Goal: Task Accomplishment & Management: Use online tool/utility

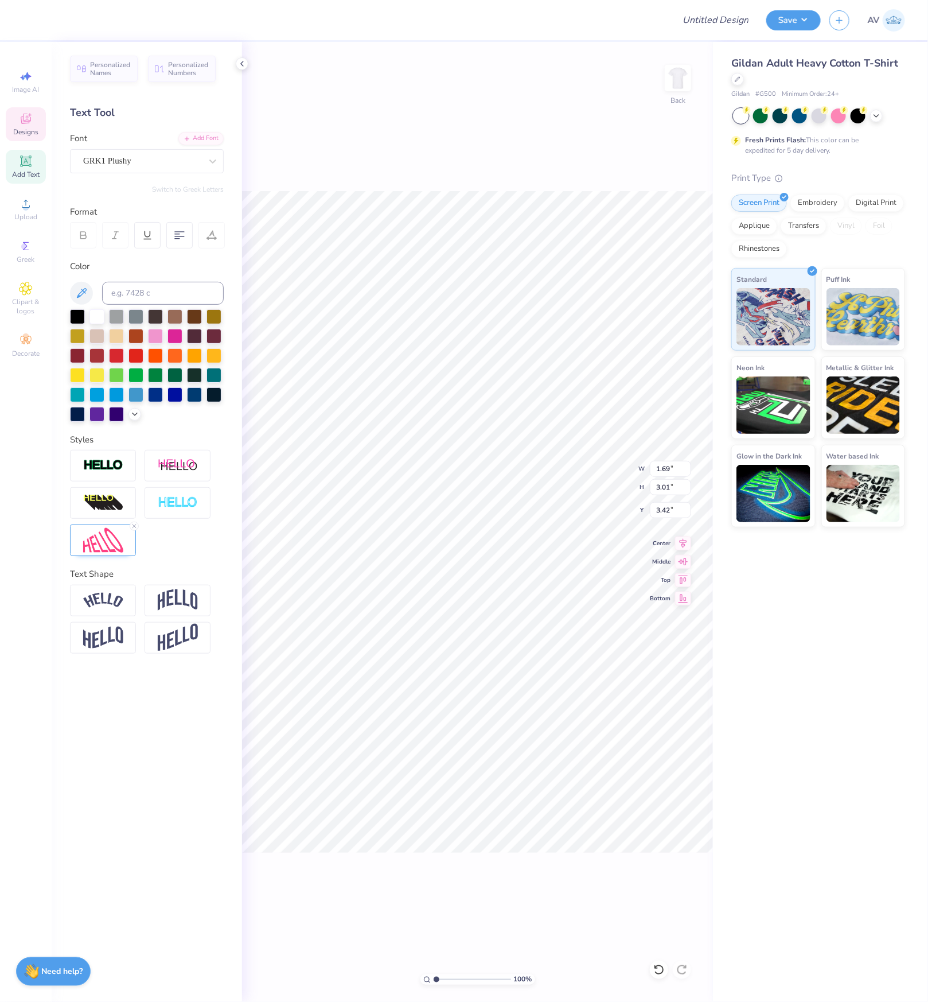
scroll to position [14, 2]
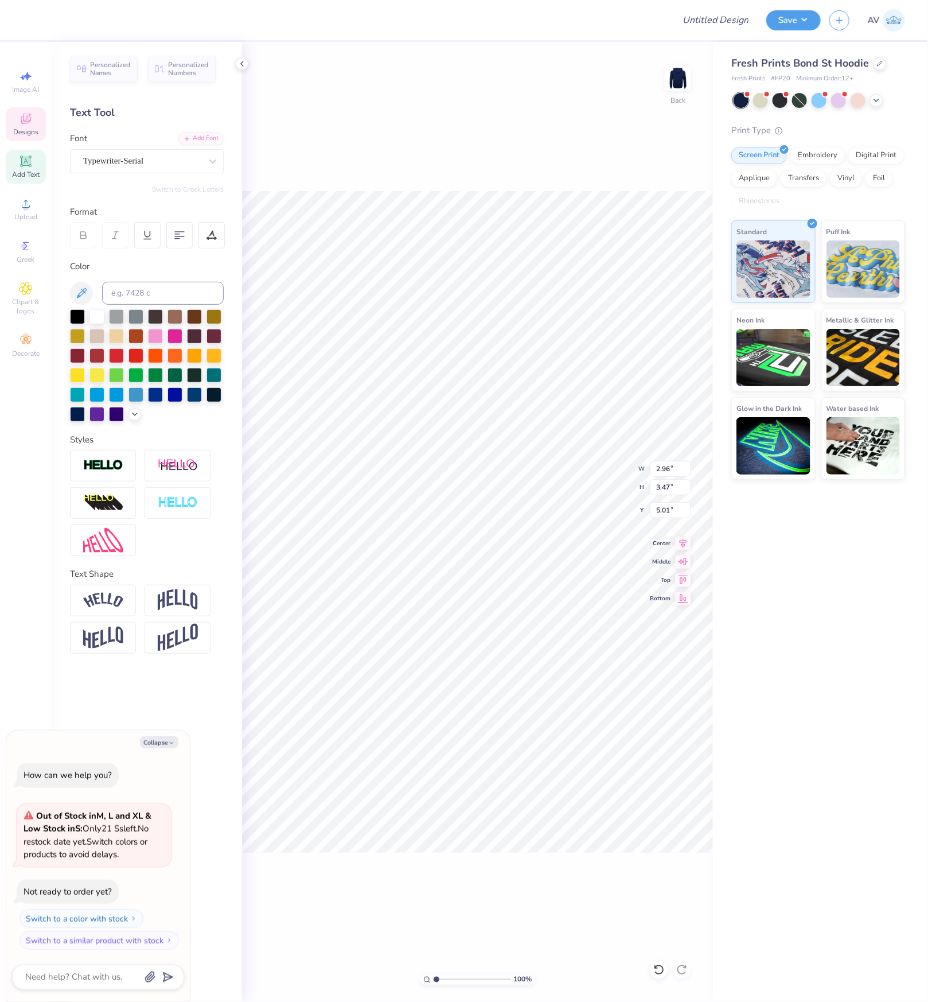
scroll to position [14, 2]
click at [140, 163] on div "Typewriter-Serial" at bounding box center [142, 161] width 120 height 18
click at [382, 143] on div "100 % Back W 2.96 2.96 " H 3.47 3.47 " Y 5.01 5.01 " Center Middle Top Bottom" at bounding box center [477, 522] width 471 height 960
type textarea "x"
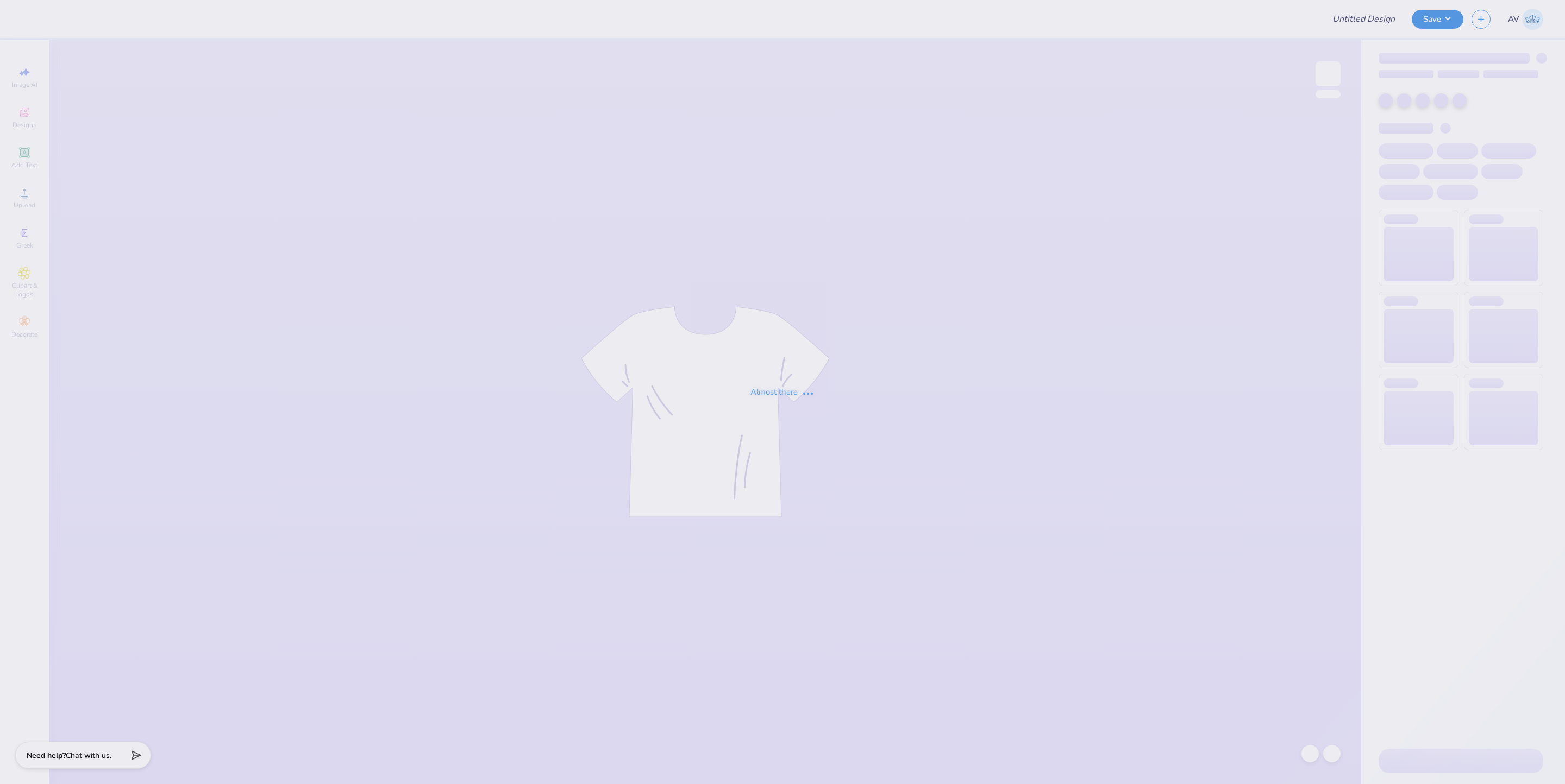
type input "Training: CF Training - Activities 1"
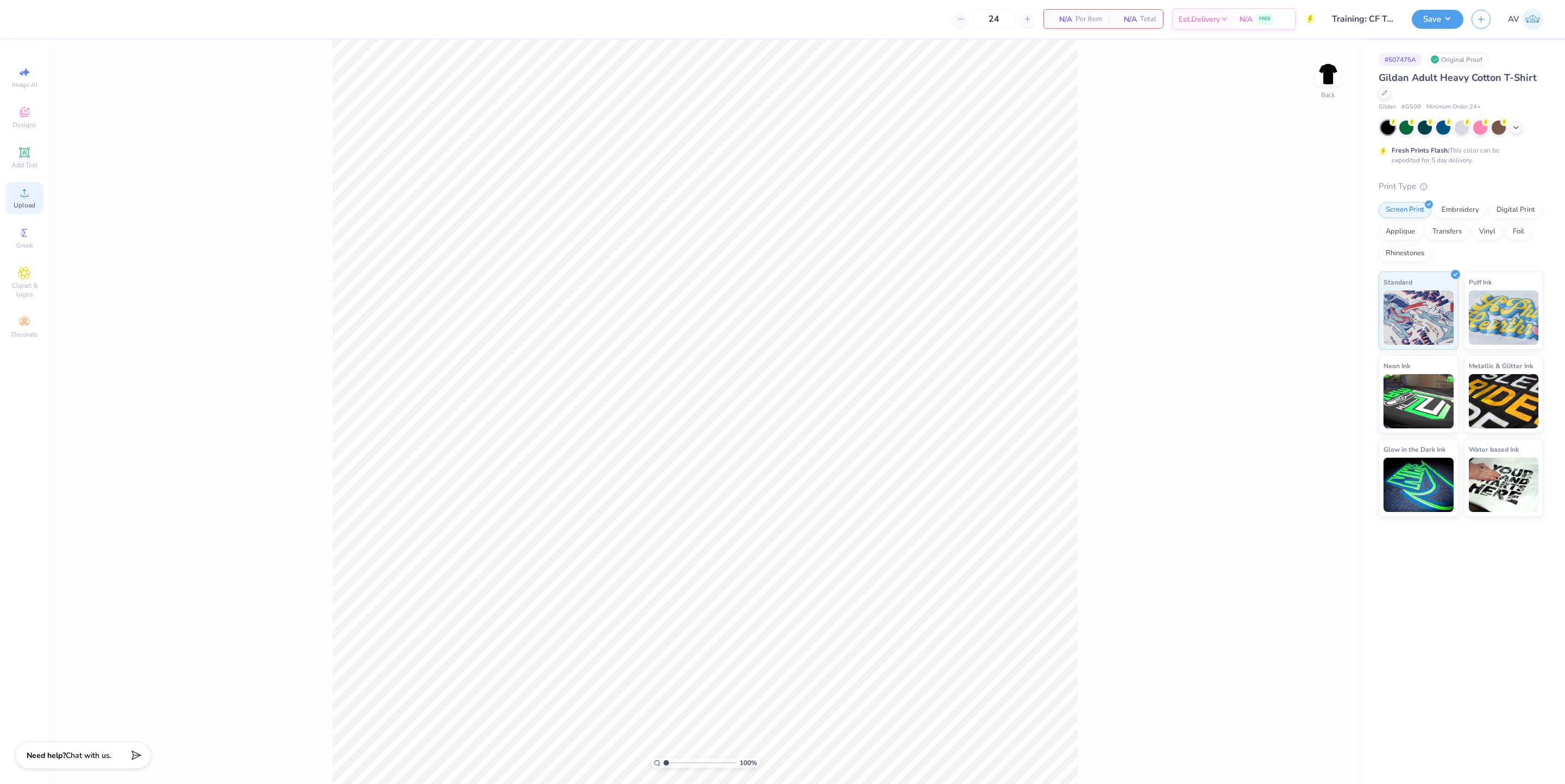
click at [31, 202] on span "Upload" at bounding box center [24, 205] width 22 height 9
drag, startPoint x: 1325, startPoint y: 359, endPoint x: 1280, endPoint y: 359, distance: 45.0
click at [1280, 359] on div "100 % Back W 15.00 15.00 " H 11.41 11.41 " Y 7.54 7.54 " Center Middle Top Bott…" at bounding box center [705, 412] width 1312 height 744
type input "11.27"
type input "8.57"
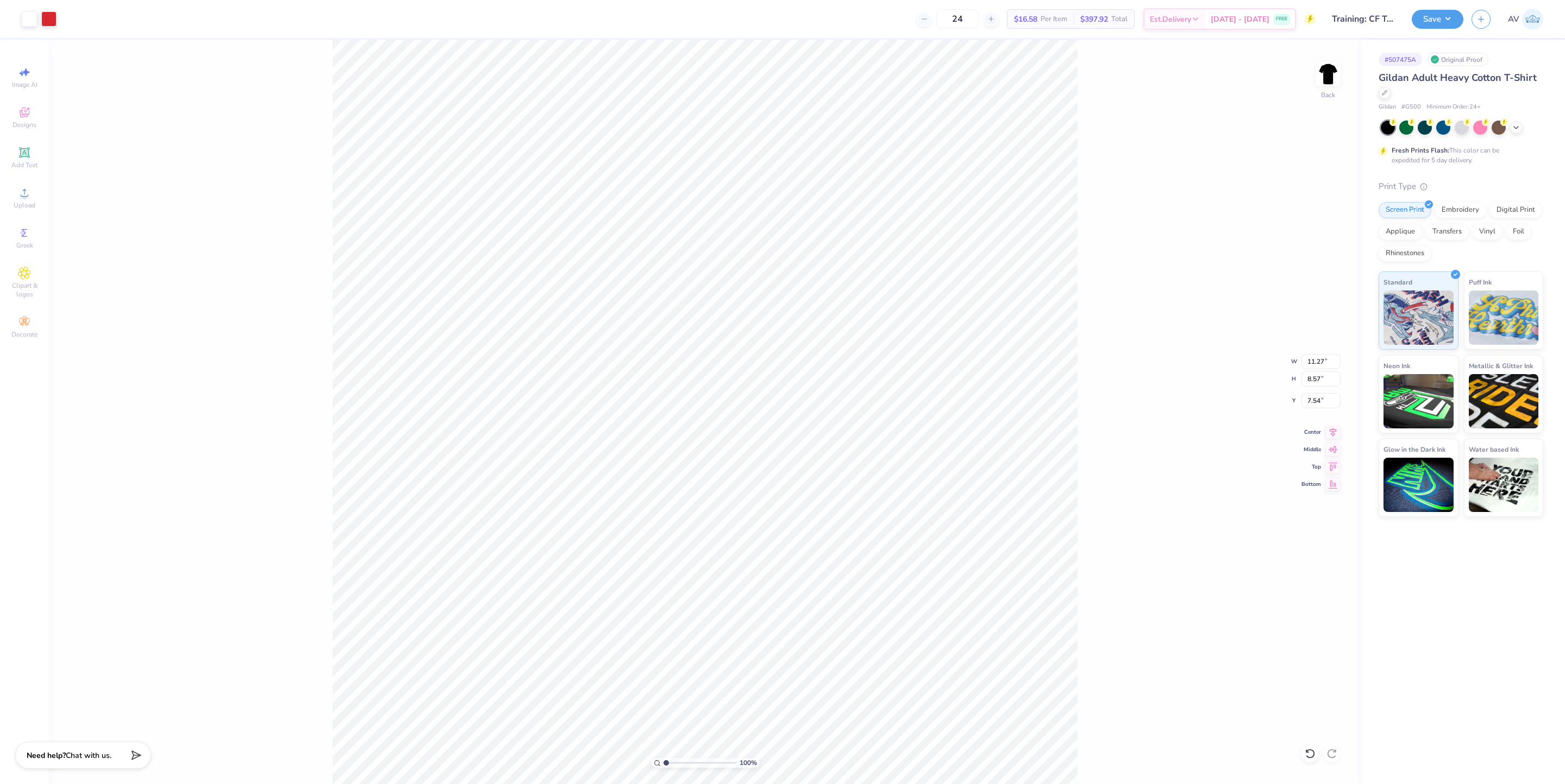
type input "6.29"
type input "8.79"
type input "6.69"
click at [1336, 451] on icon at bounding box center [1333, 448] width 15 height 13
type input "9.91"
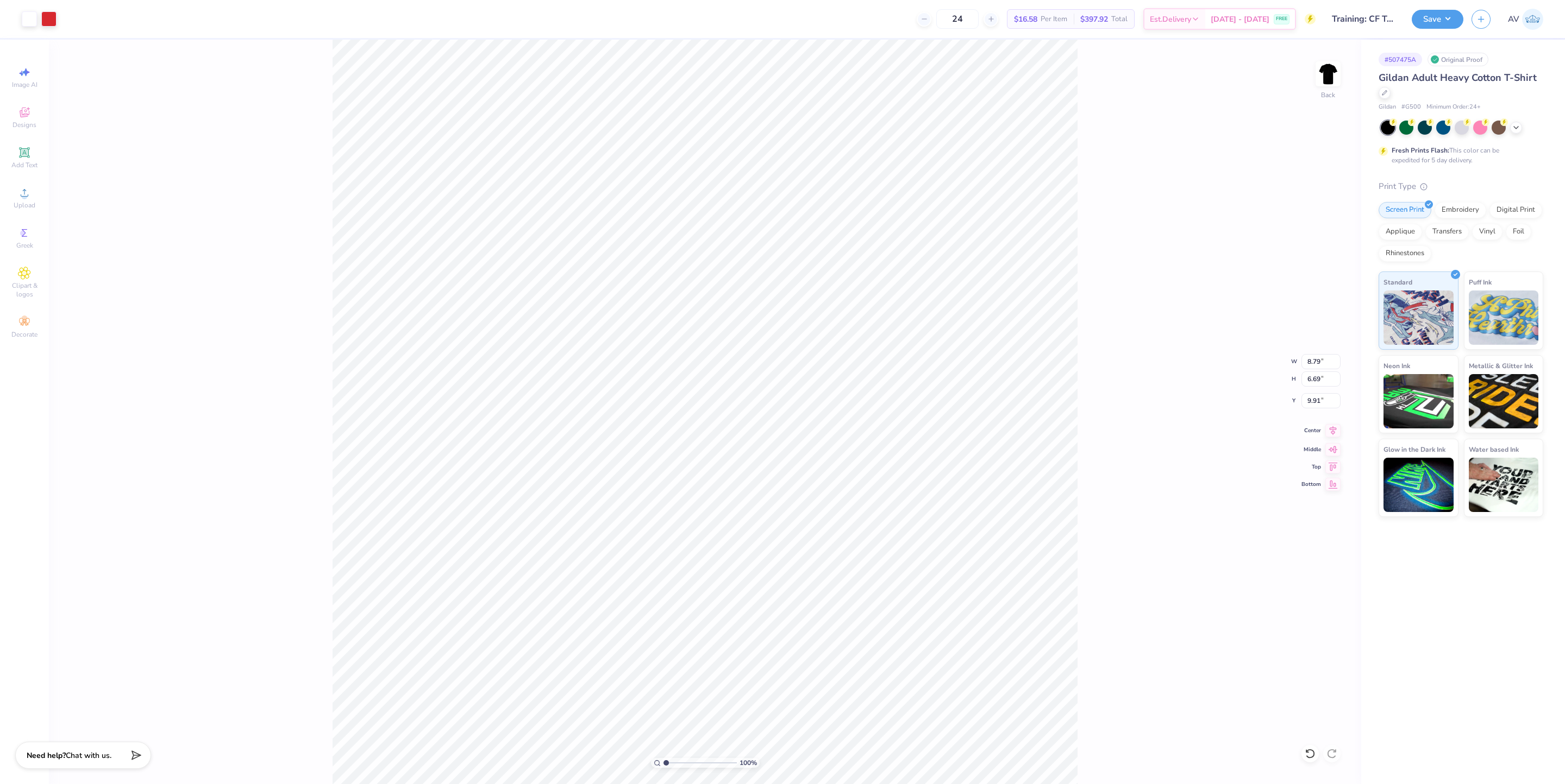
click at [1335, 434] on icon at bounding box center [1333, 431] width 15 height 13
drag, startPoint x: 1323, startPoint y: 400, endPoint x: 1254, endPoint y: 400, distance: 69.0
click at [1254, 400] on div "100 % Back W 8.79 8.79 " H 6.69 6.69 " Y 9.91 9.91 " Center Middle Top Bottom" at bounding box center [705, 412] width 1312 height 744
drag, startPoint x: 1316, startPoint y: 445, endPoint x: 1096, endPoint y: 440, distance: 220.1
click at [1316, 445] on div "100 % Back" at bounding box center [705, 412] width 1312 height 744
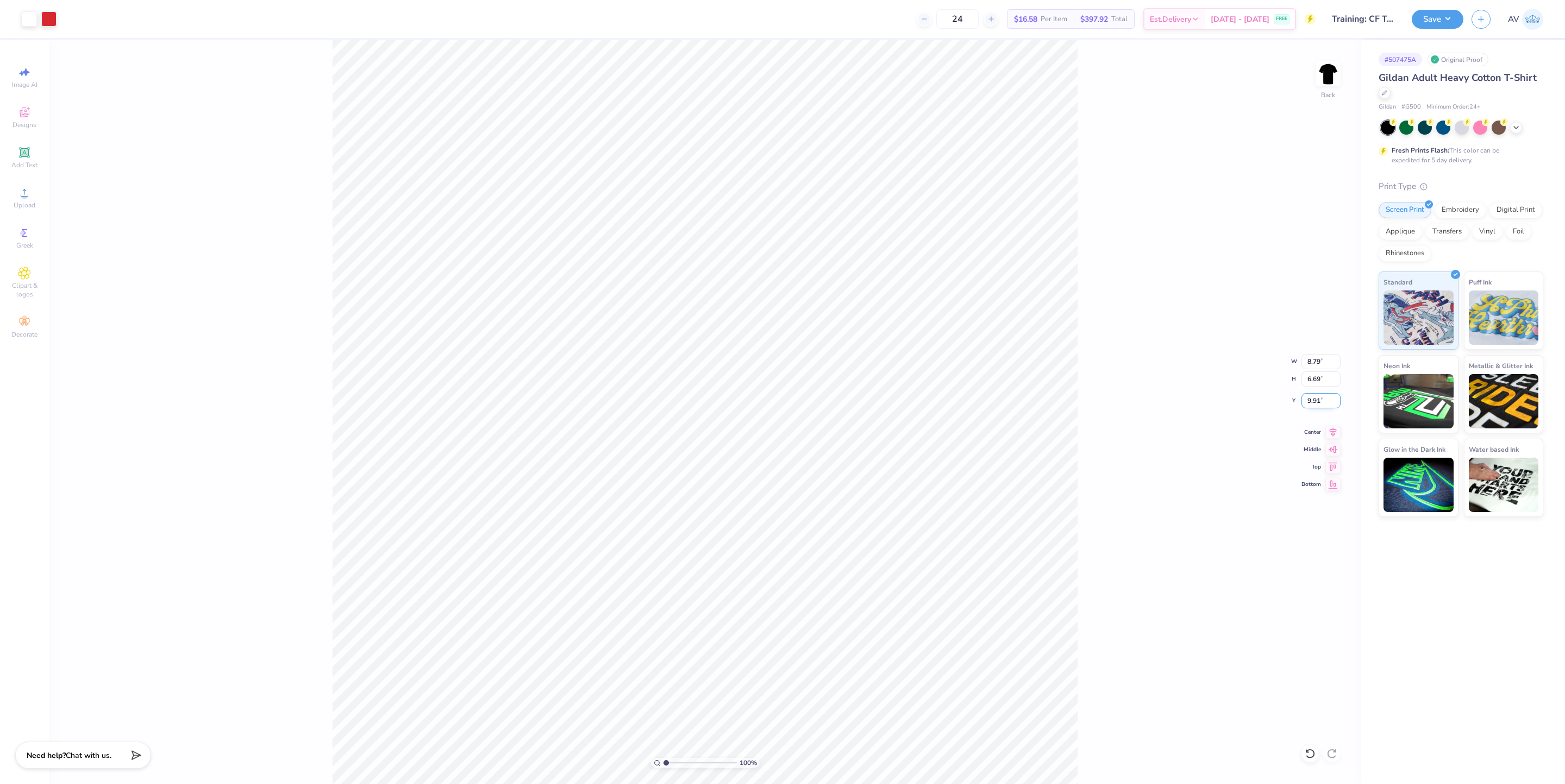
click at [1323, 397] on input "9.91" at bounding box center [1321, 401] width 39 height 15
drag, startPoint x: 1324, startPoint y: 398, endPoint x: 1298, endPoint y: 398, distance: 26.0
click at [1298, 398] on div "100 % Back W 8.79 8.79 " H 6.69 6.69 " Y 9.91 9.91 " Center Middle Top Bottom" at bounding box center [705, 412] width 1312 height 744
click at [1314, 403] on input "9.91" at bounding box center [1321, 401] width 39 height 15
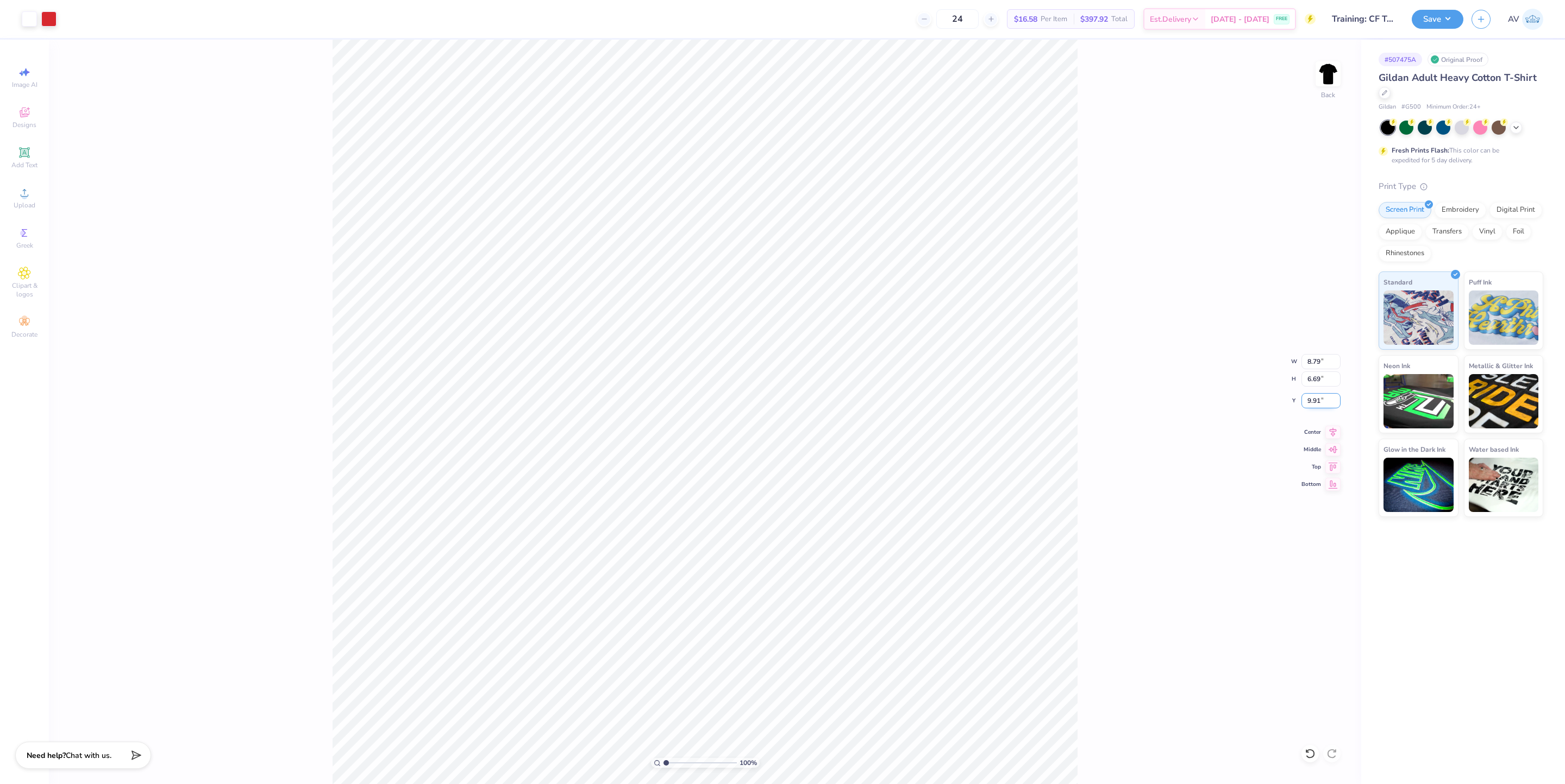
click at [1314, 403] on input "9.91" at bounding box center [1321, 401] width 39 height 15
type input "3.00"
click at [1335, 450] on icon at bounding box center [1333, 448] width 9 height 7
click at [1336, 432] on icon at bounding box center [1333, 431] width 15 height 13
click at [1319, 403] on input "9.91" at bounding box center [1321, 401] width 39 height 15
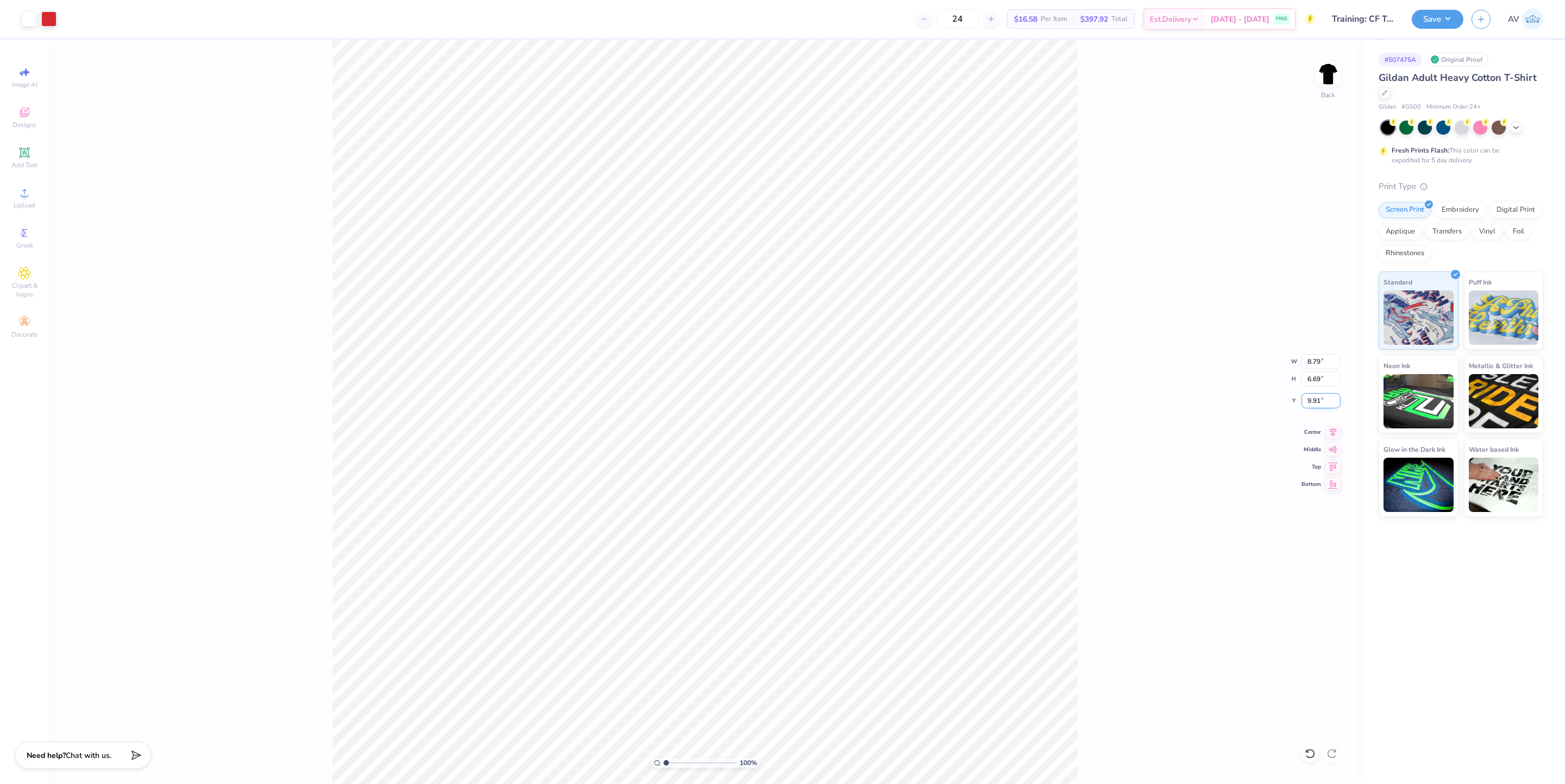
click at [1319, 403] on input "9.91" at bounding box center [1321, 401] width 39 height 15
type input "3.00"
click at [51, 17] on div at bounding box center [49, 18] width 15 height 15
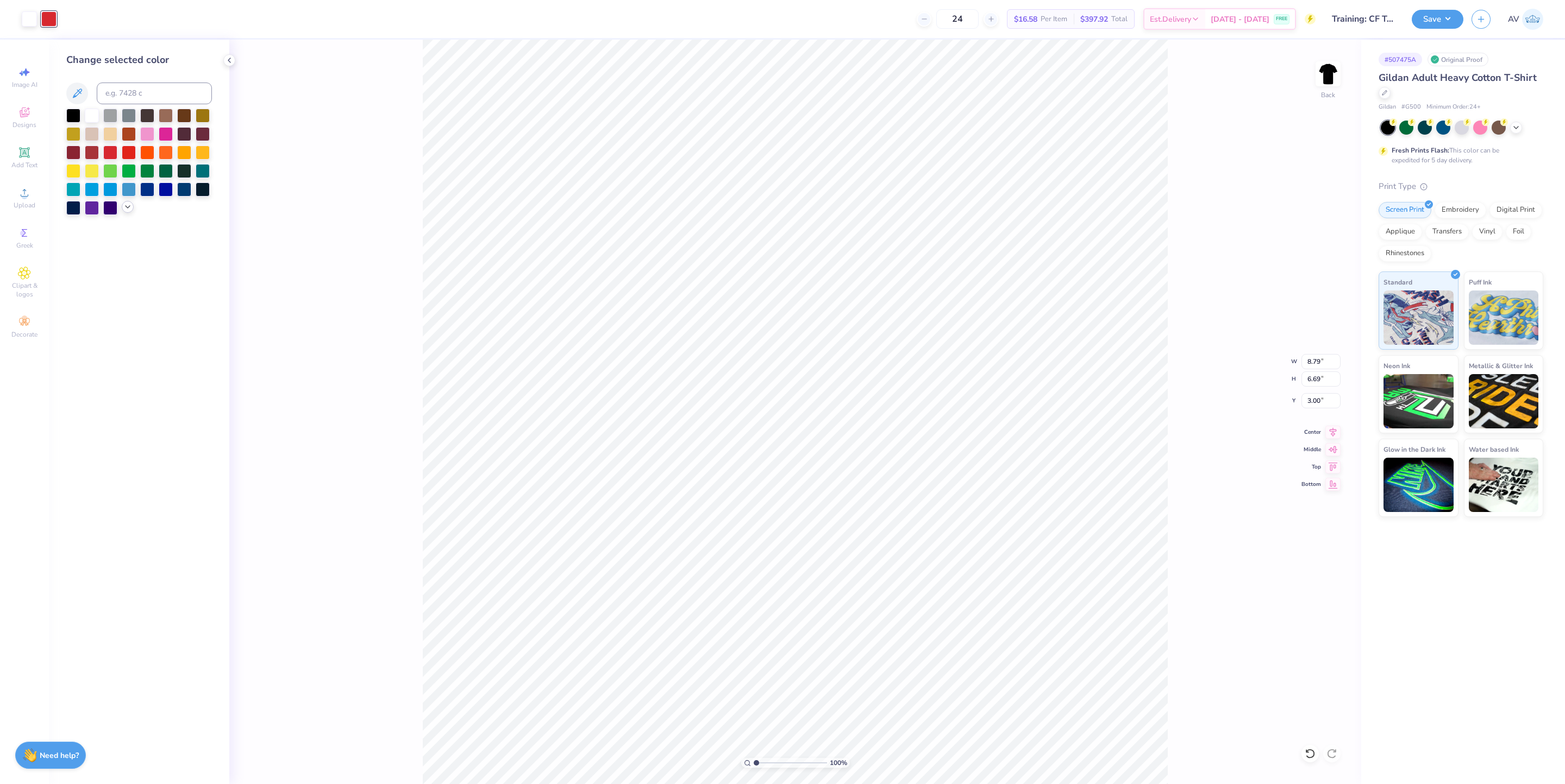
click at [126, 212] on div at bounding box center [127, 206] width 12 height 12
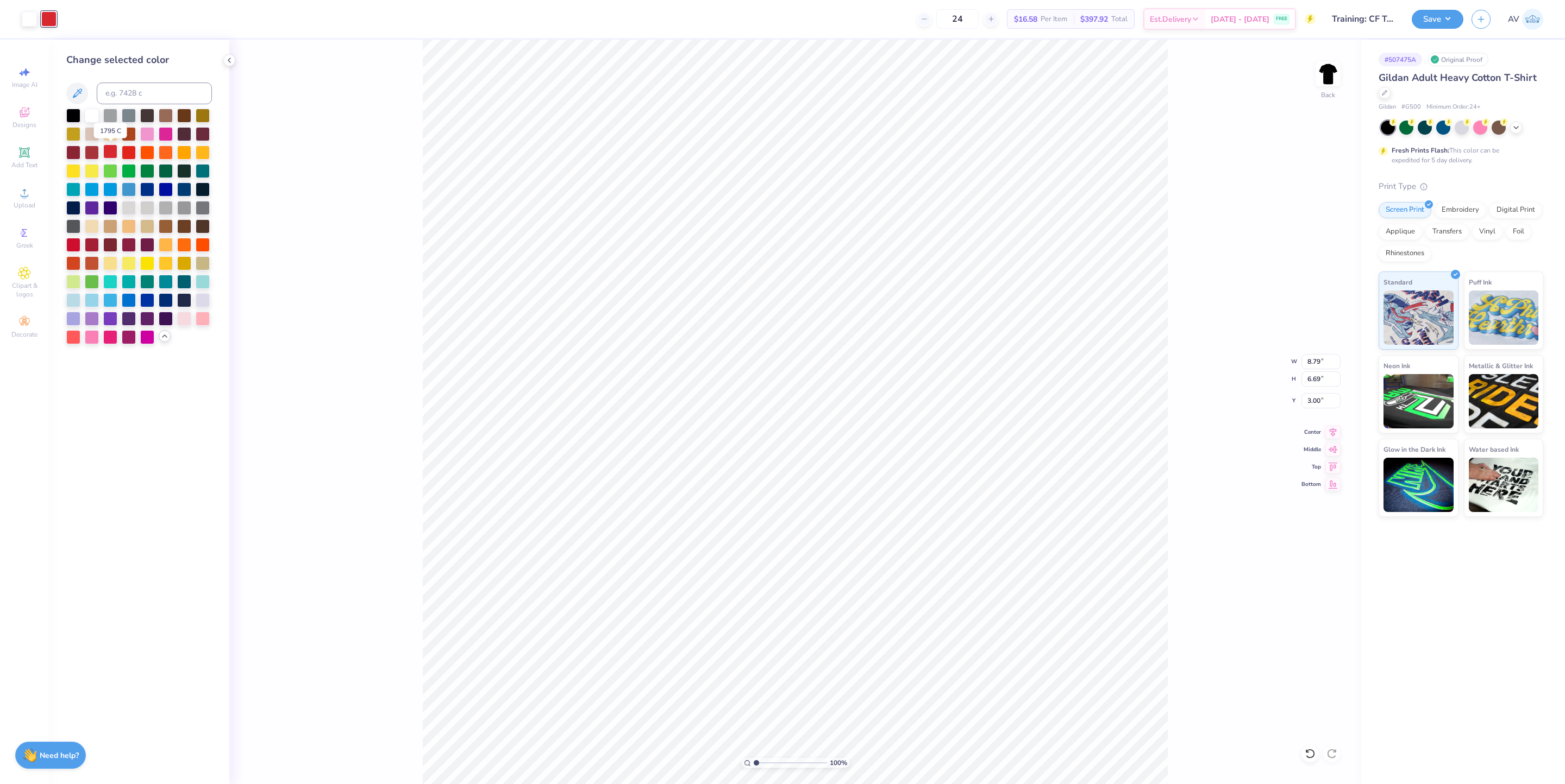
click at [112, 151] on div at bounding box center [110, 151] width 14 height 14
click at [113, 155] on div at bounding box center [110, 151] width 14 height 14
click at [124, 152] on div at bounding box center [128, 151] width 14 height 14
click at [108, 153] on div at bounding box center [110, 151] width 14 height 14
click at [77, 244] on div at bounding box center [73, 243] width 14 height 14
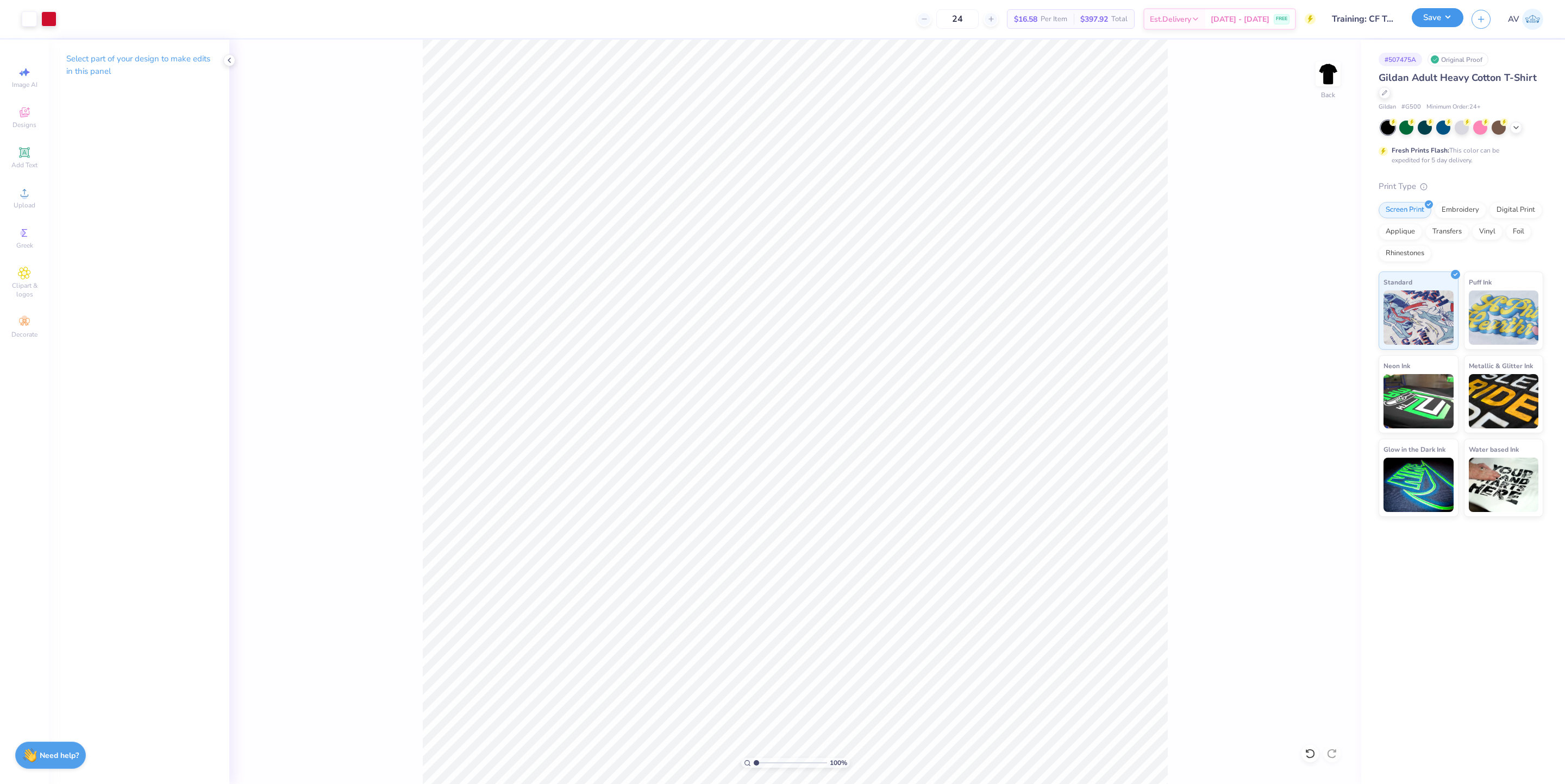
click at [1438, 19] on button "Save" at bounding box center [1437, 18] width 51 height 19
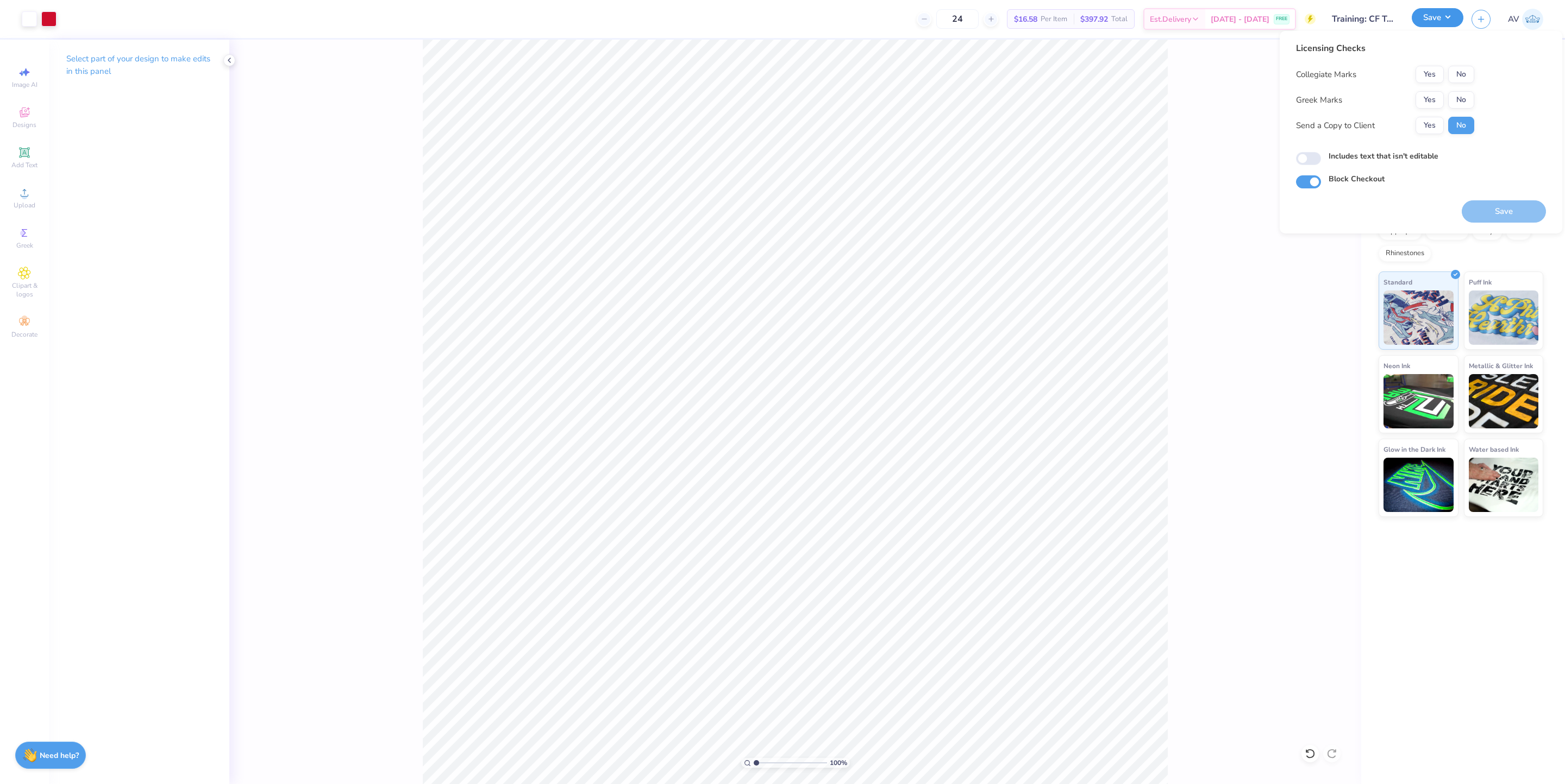
click at [1431, 14] on button "Save" at bounding box center [1437, 18] width 51 height 19
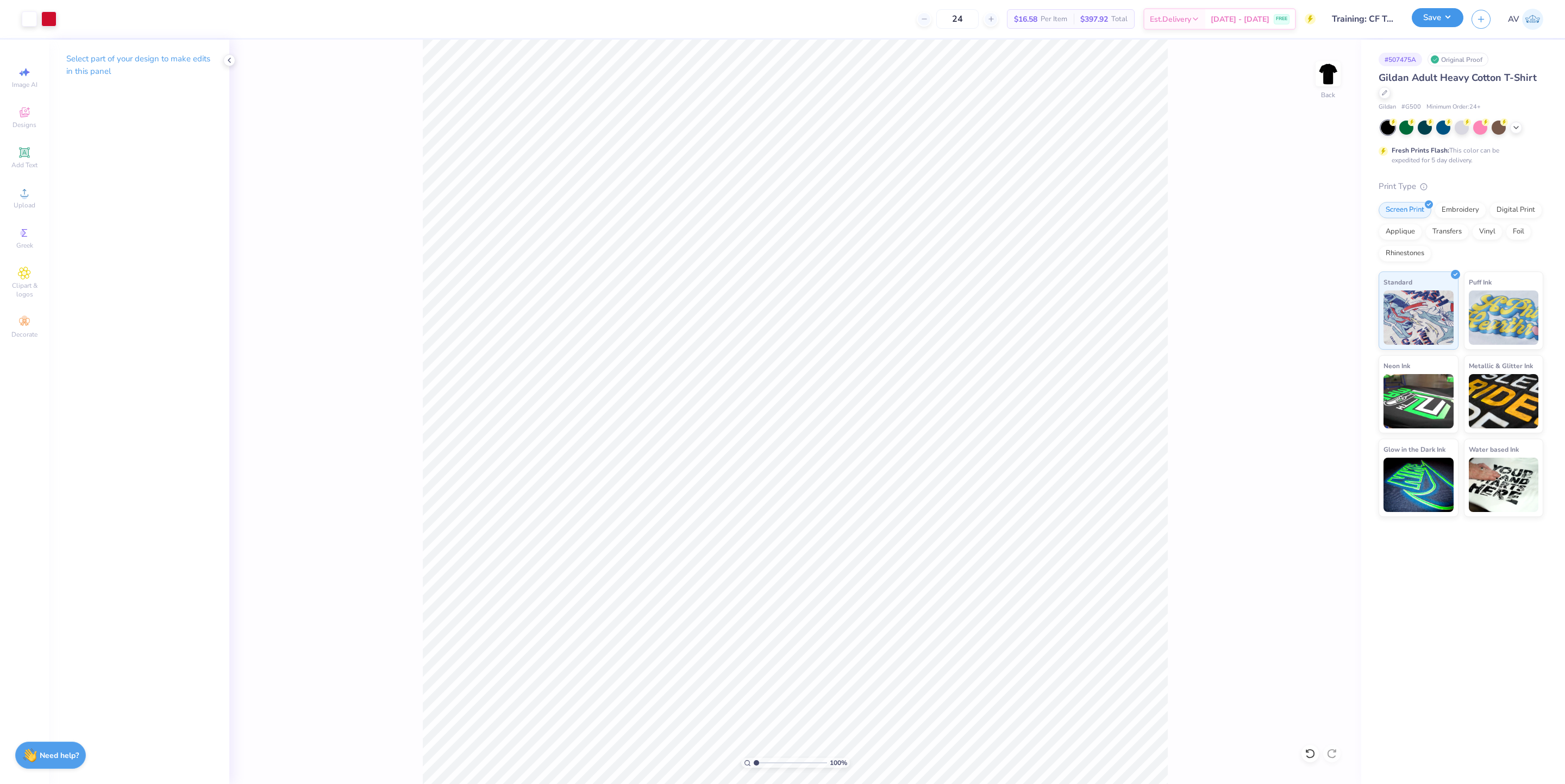
click at [1439, 17] on button "Save" at bounding box center [1437, 18] width 51 height 19
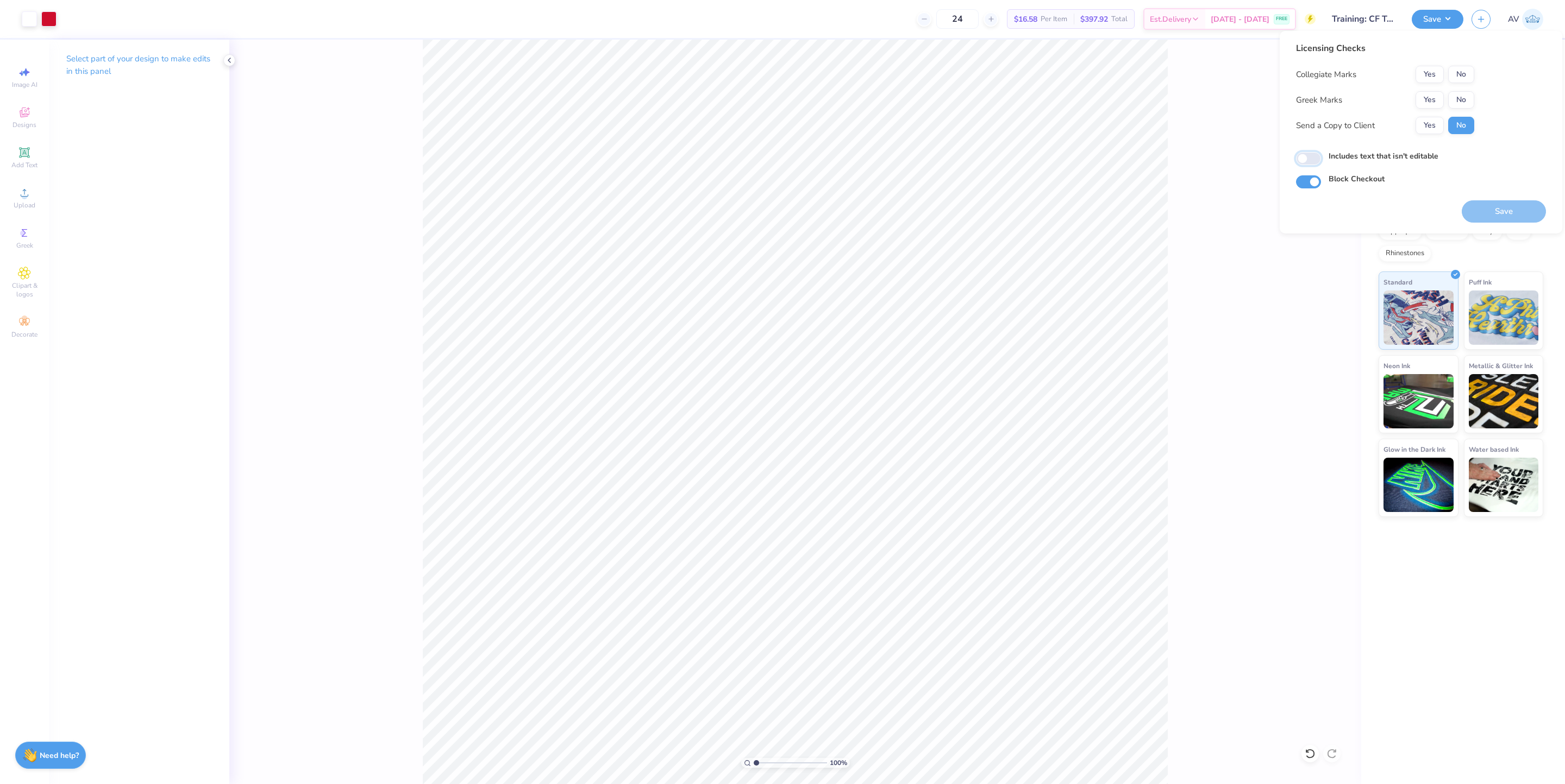
click at [1306, 158] on input "Includes text that isn't editable" at bounding box center [1308, 159] width 25 height 13
checkbox input "true"
click at [1464, 72] on button "No" at bounding box center [1462, 74] width 27 height 17
click at [1457, 101] on button "No" at bounding box center [1462, 99] width 27 height 17
click at [1488, 211] on button "Save" at bounding box center [1503, 212] width 84 height 23
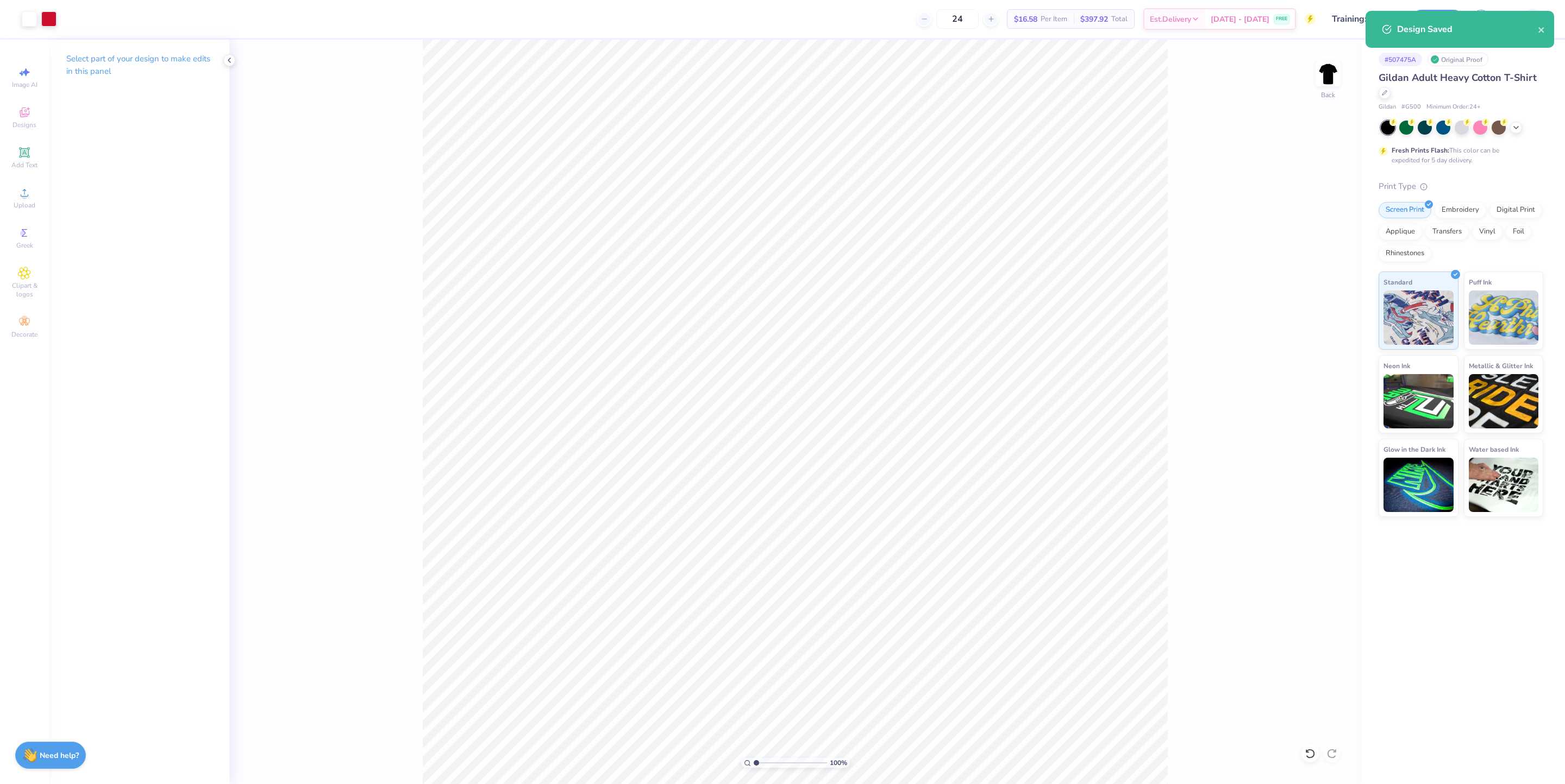
drag, startPoint x: 1542, startPoint y: 20, endPoint x: 1536, endPoint y: 23, distance: 6.7
click at [1542, 20] on div "Design Saved" at bounding box center [1459, 28] width 189 height 37
drag, startPoint x: 1536, startPoint y: 23, endPoint x: 1468, endPoint y: 30, distance: 68.4
click at [1536, 24] on div "Design Saved" at bounding box center [1467, 29] width 141 height 13
type input "1.35006142461475"
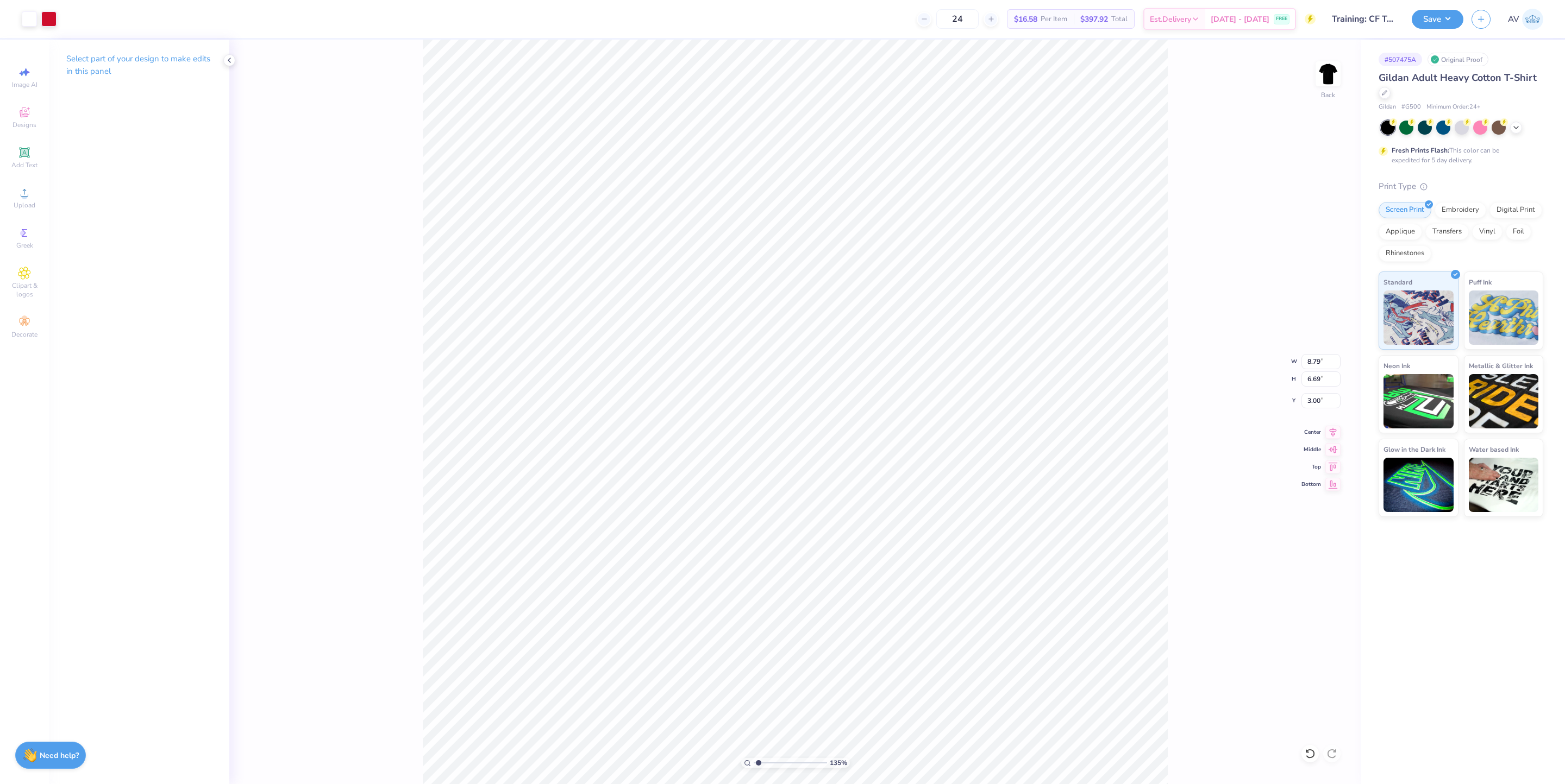
type input "2.95"
type input "2.92"
type input "6.75"
click at [1448, 11] on button "Save" at bounding box center [1437, 18] width 51 height 19
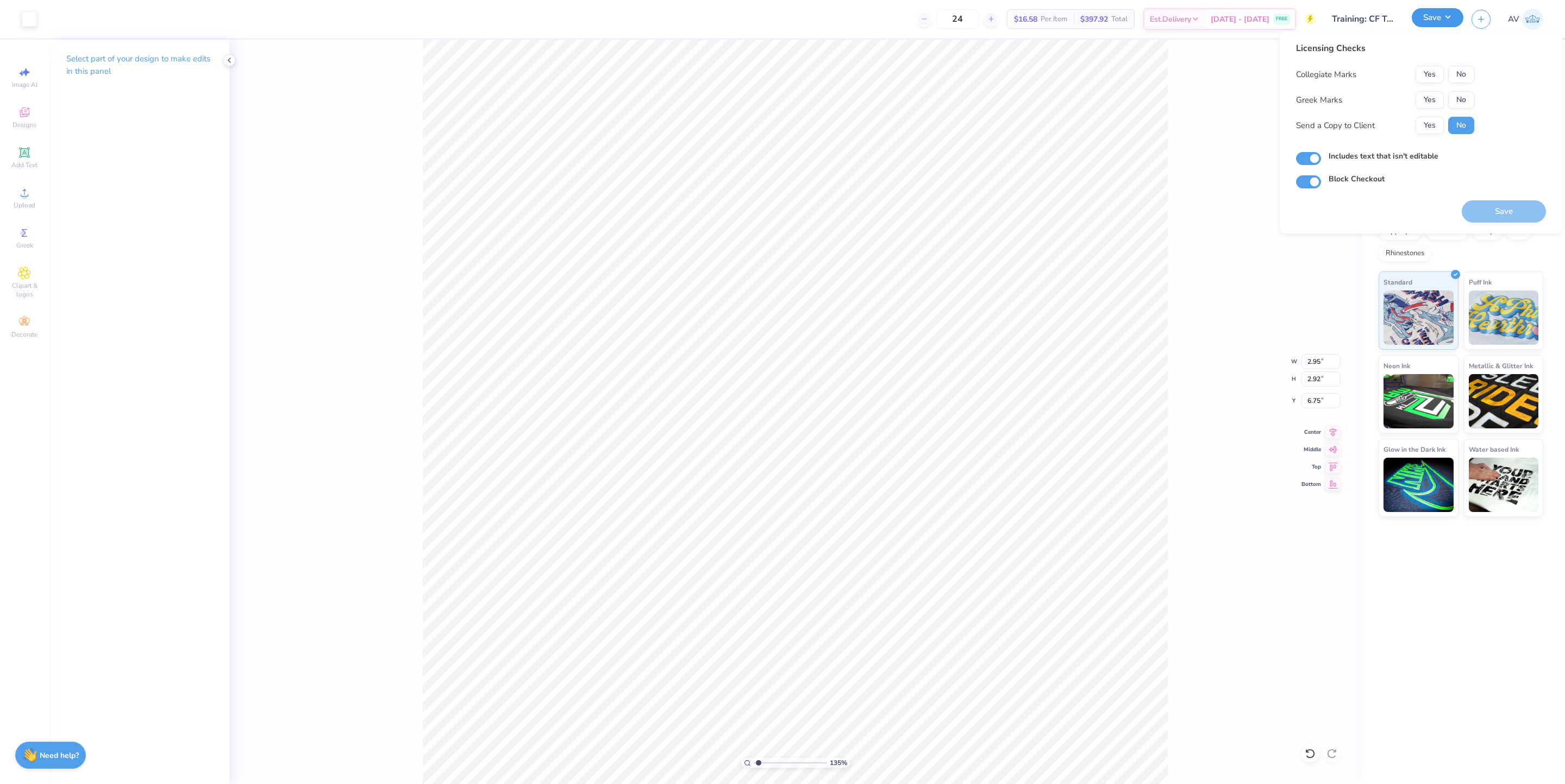
type input "1.35006142461475"
click at [1309, 156] on input "Includes text that isn't editable" at bounding box center [1308, 159] width 25 height 13
checkbox input "false"
drag, startPoint x: 1451, startPoint y: 72, endPoint x: 1456, endPoint y: 90, distance: 18.7
click at [1452, 72] on button "No" at bounding box center [1462, 74] width 27 height 17
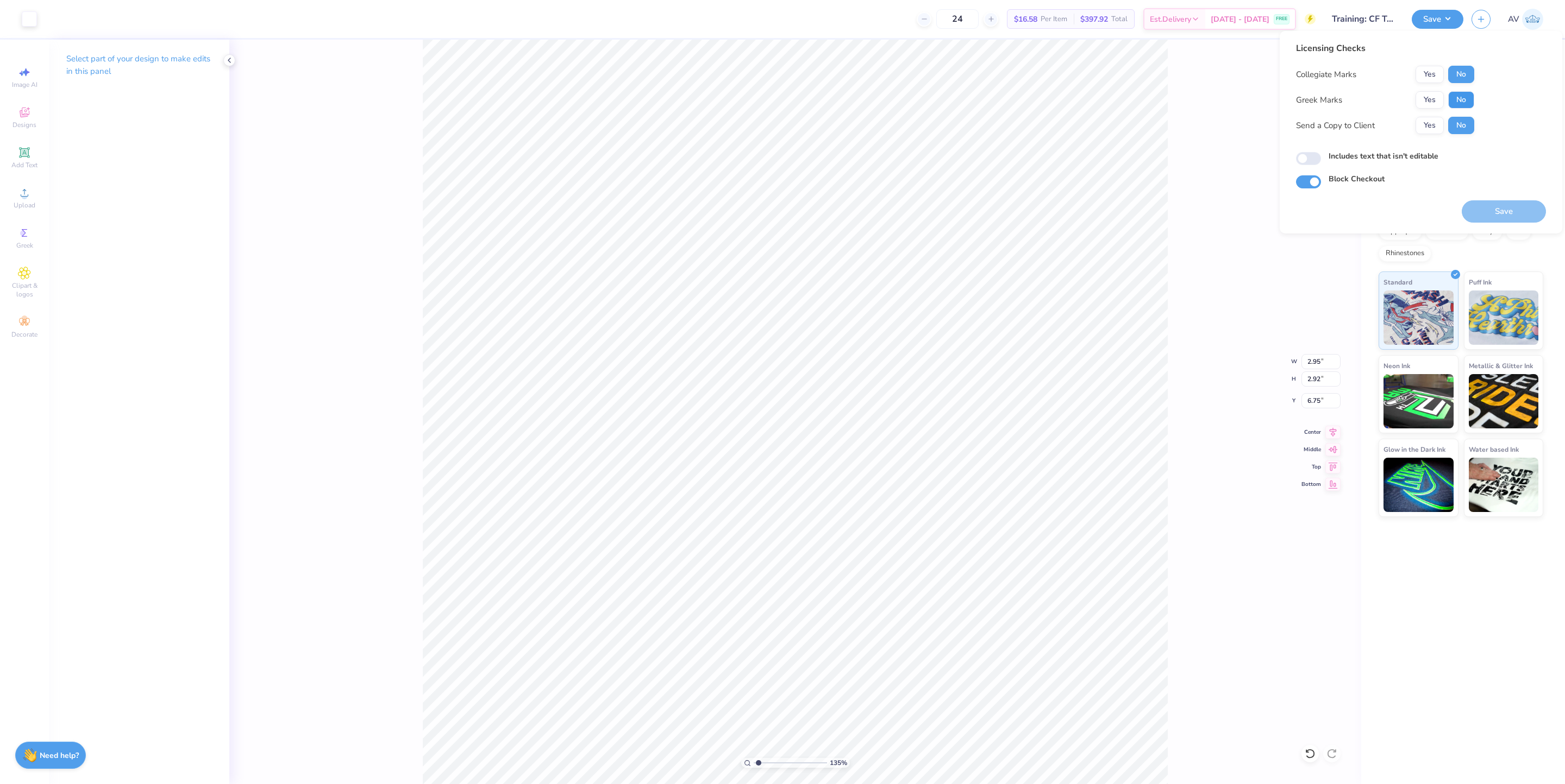
click at [1459, 100] on button "No" at bounding box center [1462, 99] width 27 height 17
click at [1492, 208] on button "Save" at bounding box center [1503, 212] width 84 height 23
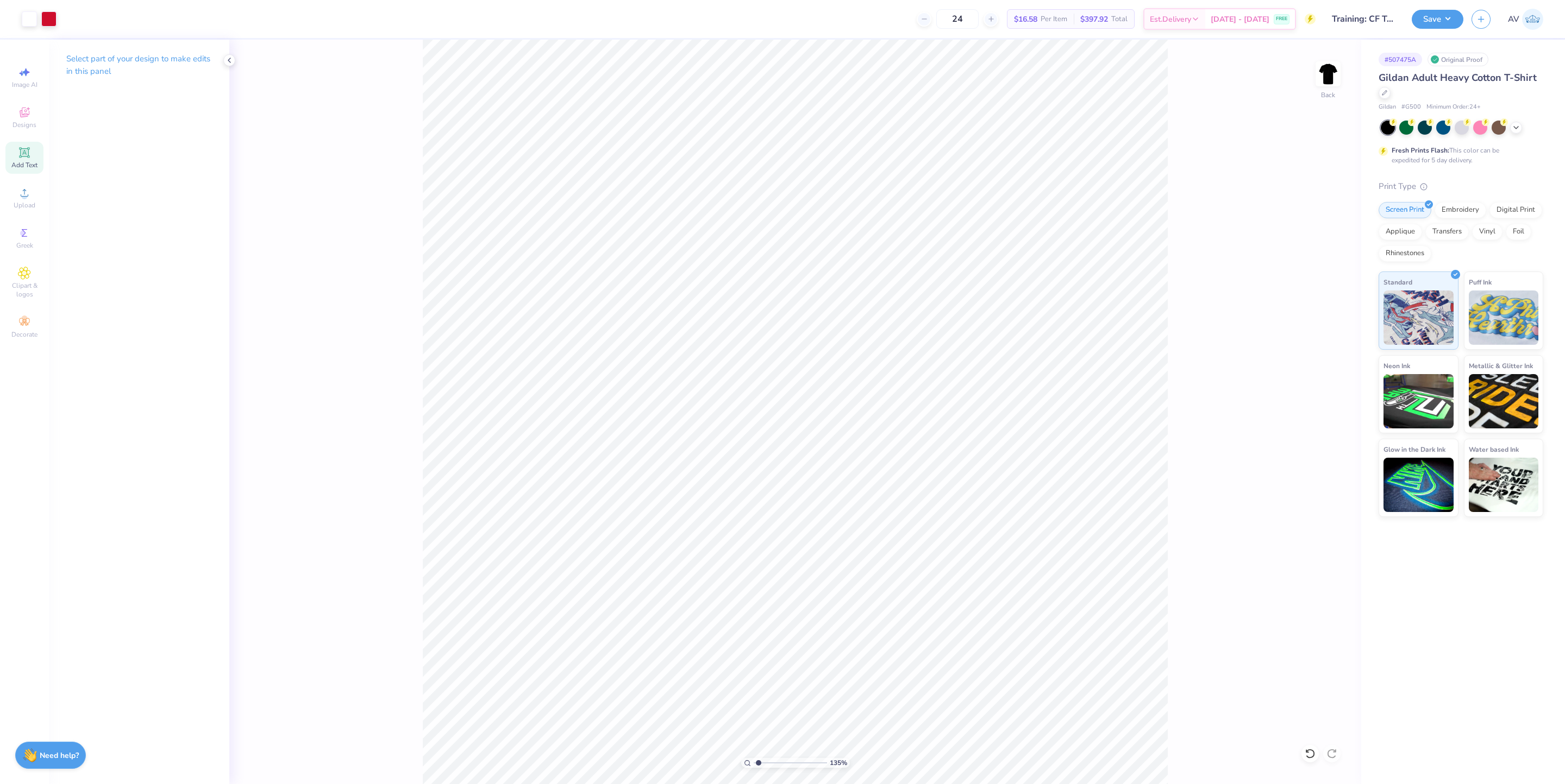
click at [29, 155] on icon at bounding box center [25, 152] width 13 height 13
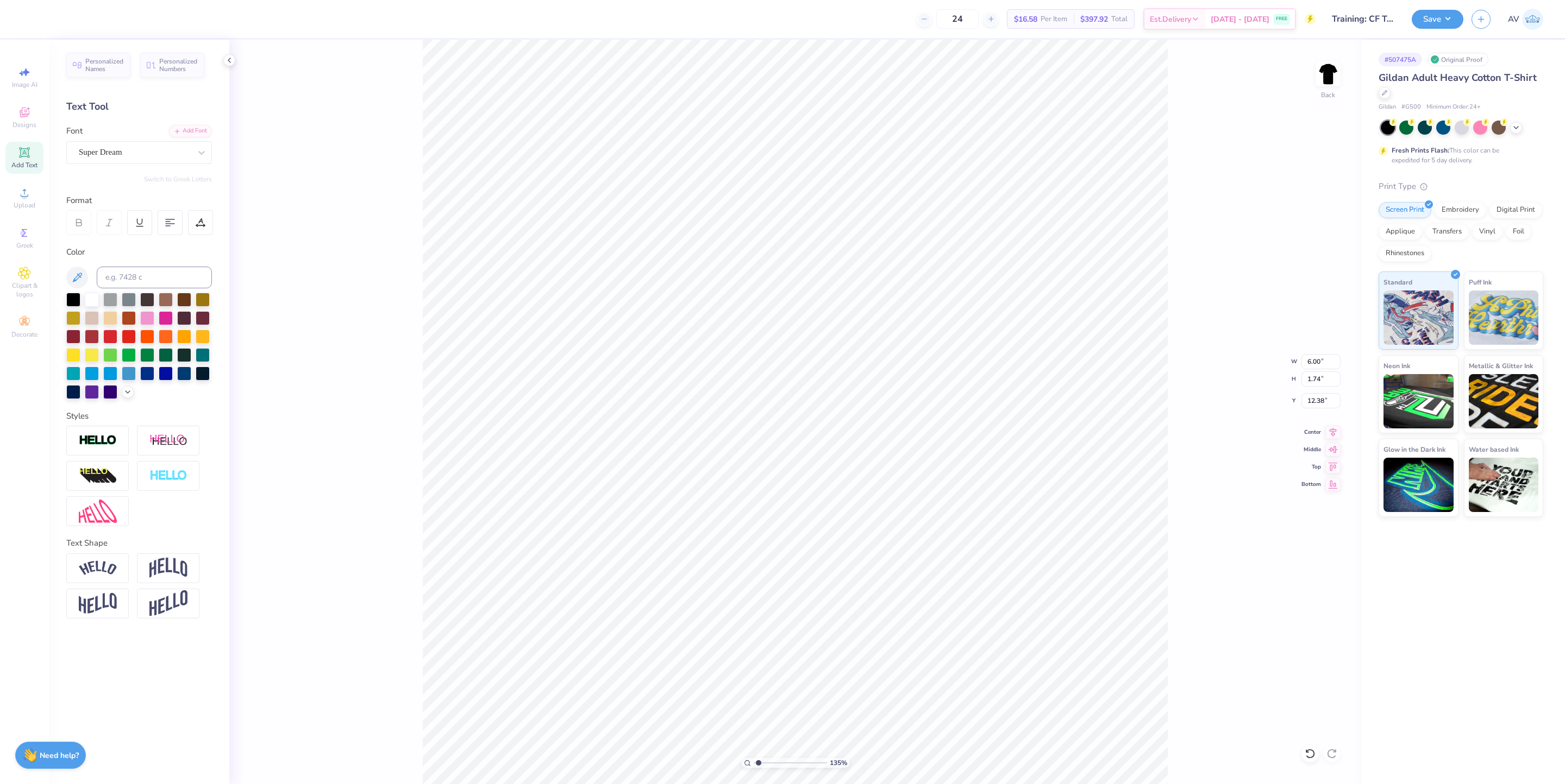
scroll to position [13, 2]
type input "1.35006142461475"
type textarea "I"
click at [122, 151] on div "Super Dream" at bounding box center [135, 152] width 114 height 17
type input "1.35006142461475"
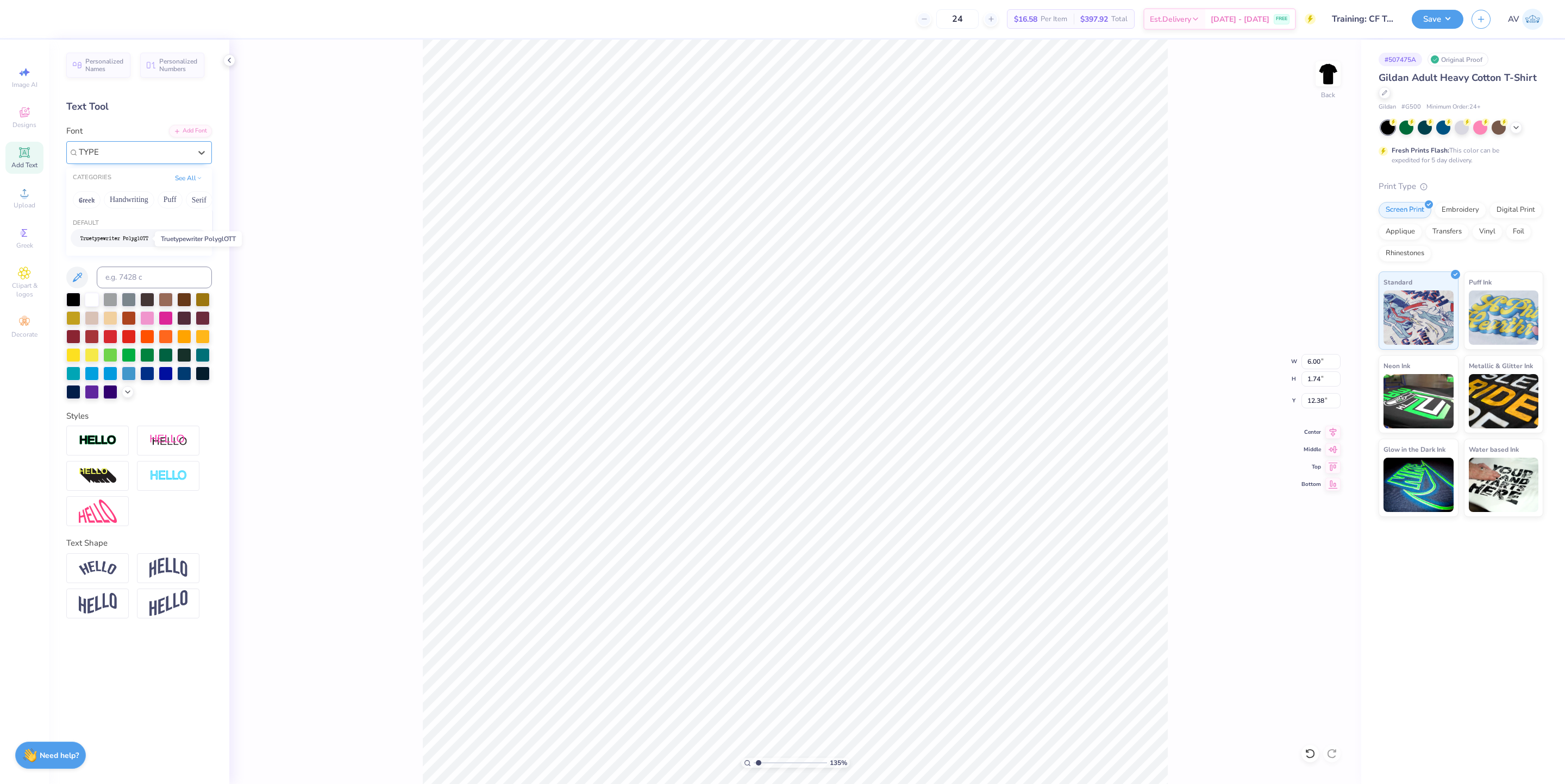
click at [127, 238] on img at bounding box center [115, 239] width 68 height 8
type input "TYPE"
type input "1.35006142461475"
click at [133, 147] on div "Truetypewriter PolyglOTT Greek" at bounding box center [135, 152] width 114 height 17
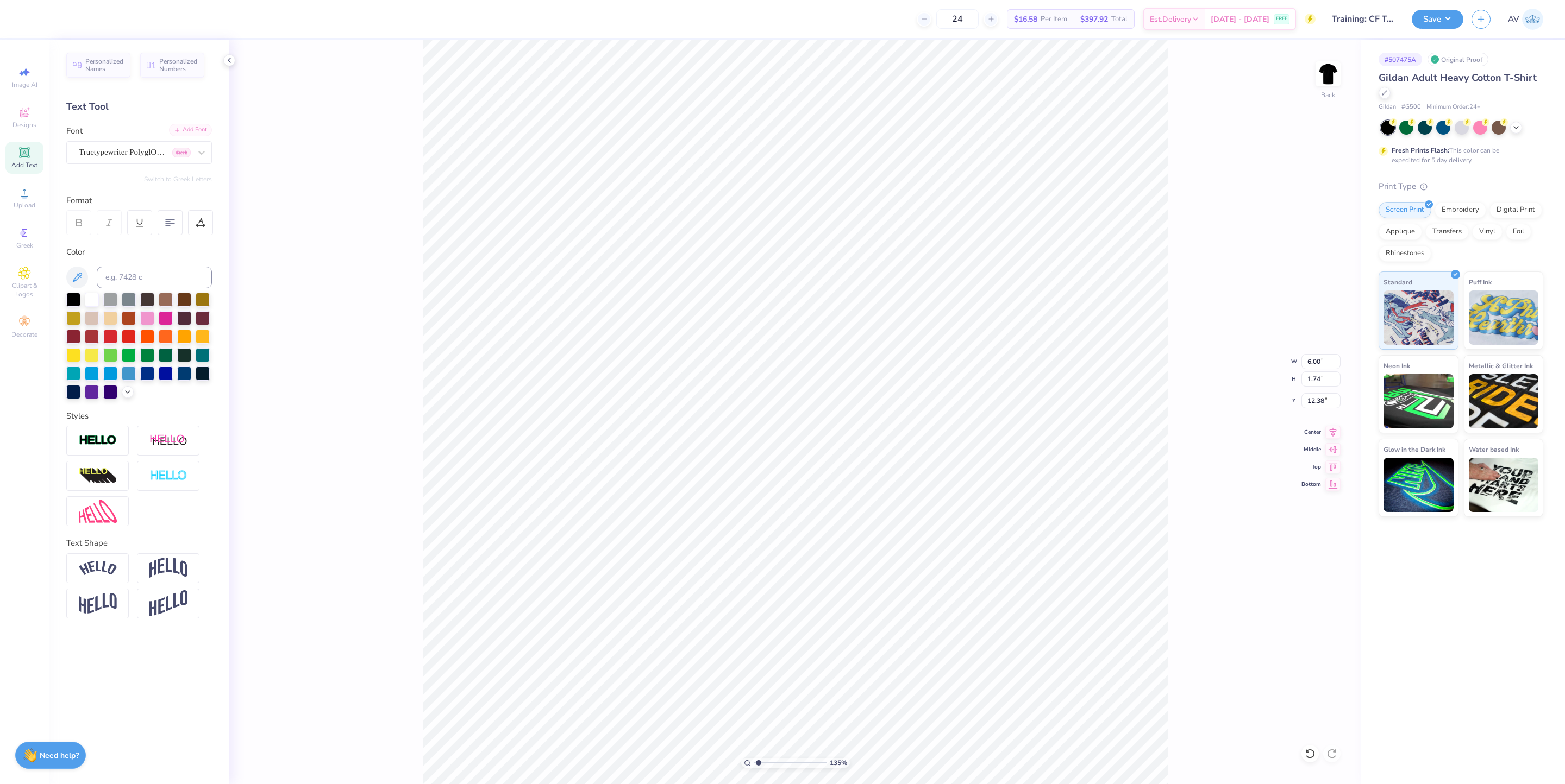
click at [189, 131] on div "Add Font" at bounding box center [189, 130] width 43 height 12
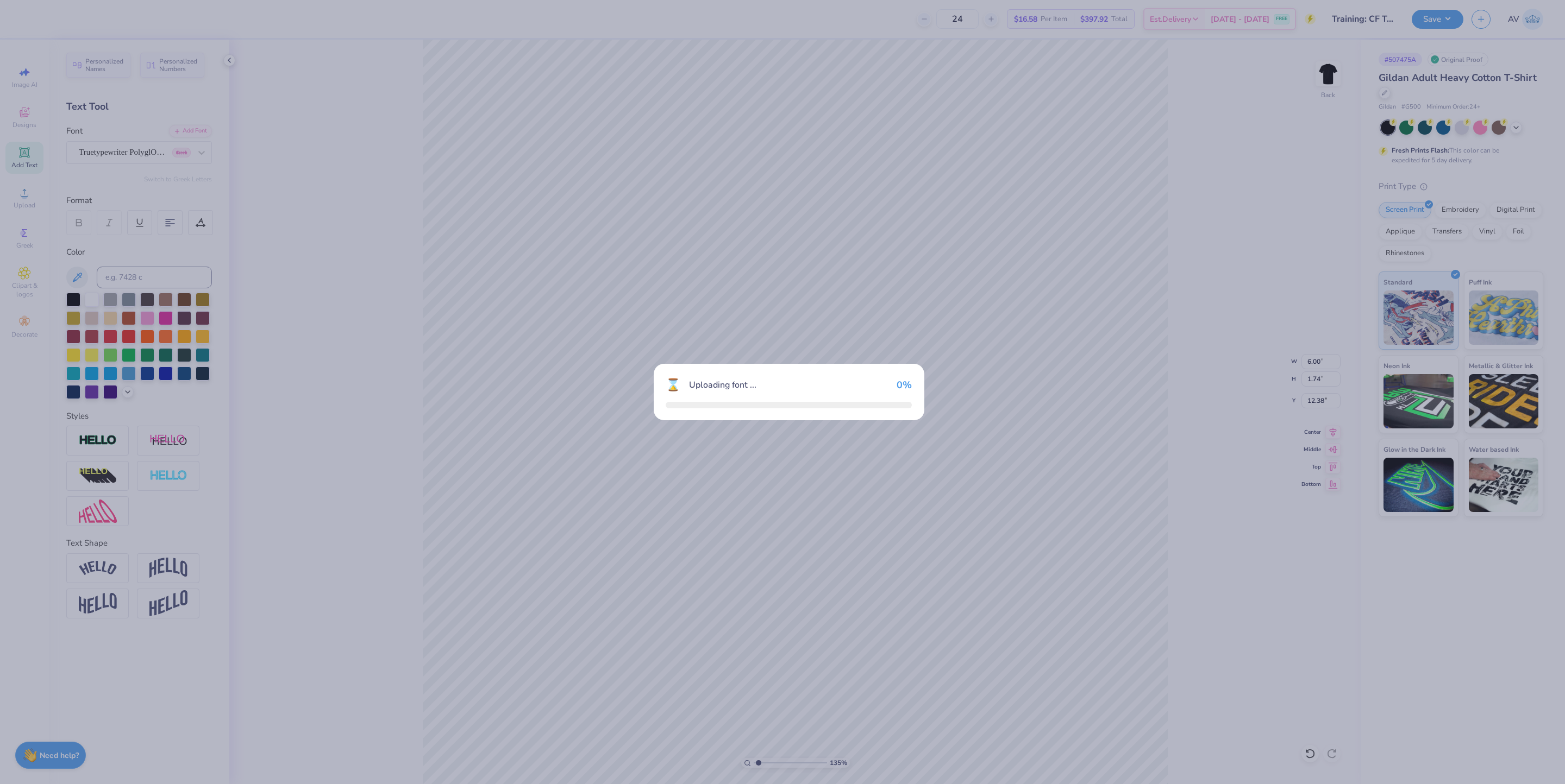
type input "1.35006142461475"
type input "0.95"
type input "1.50"
type input "12.50"
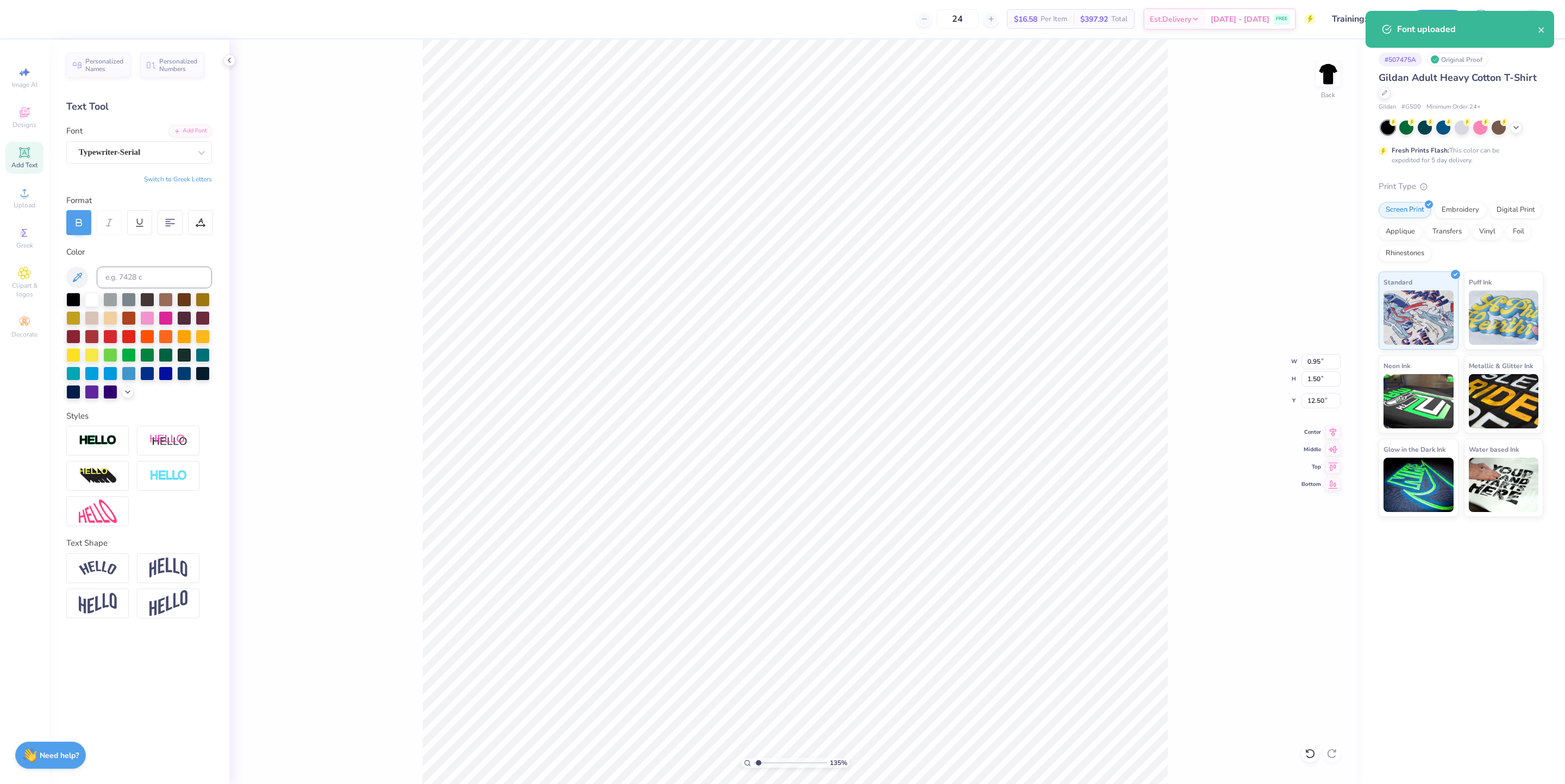
type input "1.35006142461475"
type input "1.05"
type input "1.84"
type input "12.33"
type input "1.35006142461475"
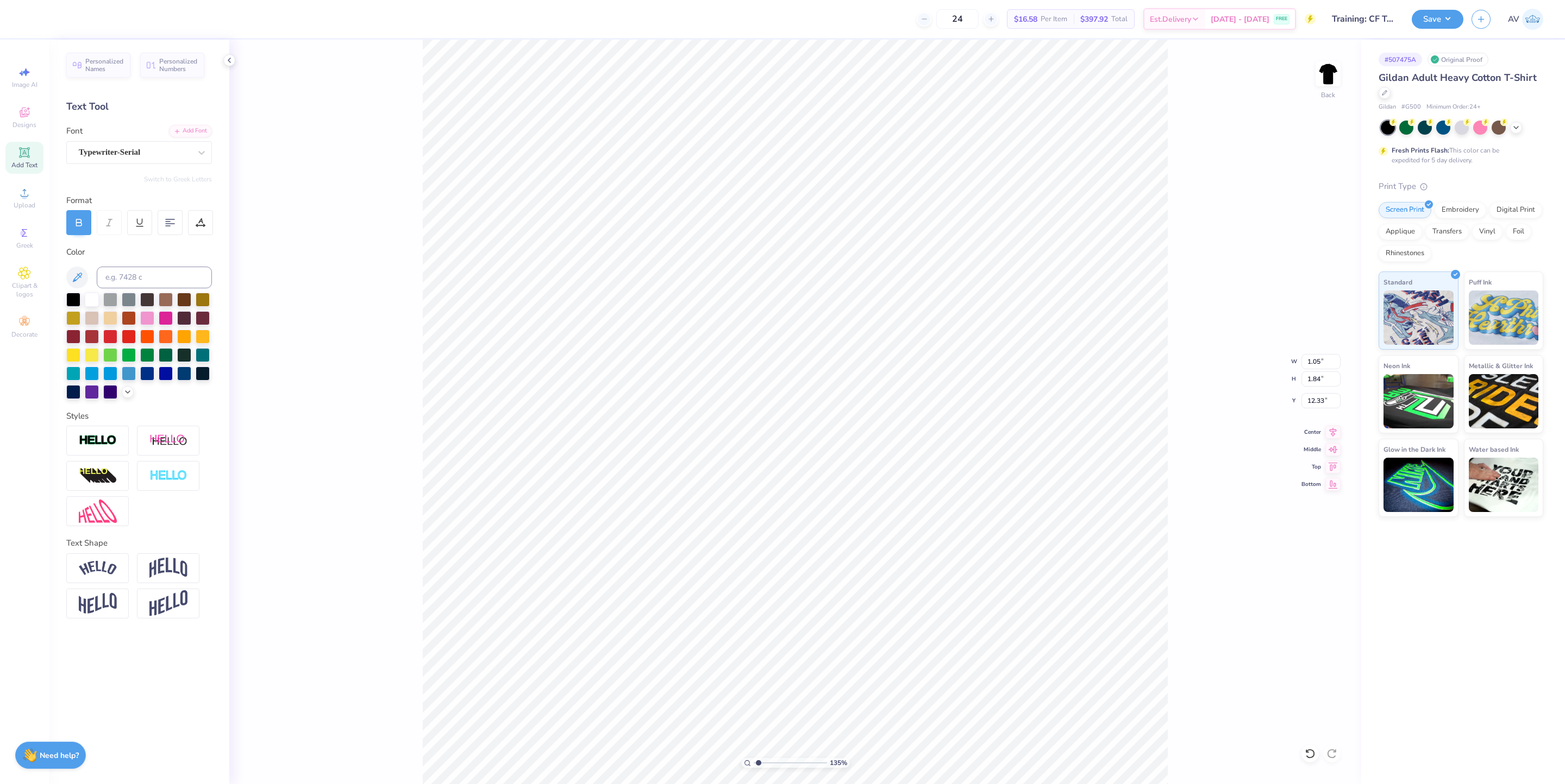
type input "3.24"
type input "1.35006142461475"
type input "1.61"
type input "2.79"
type input "2.46071085436199"
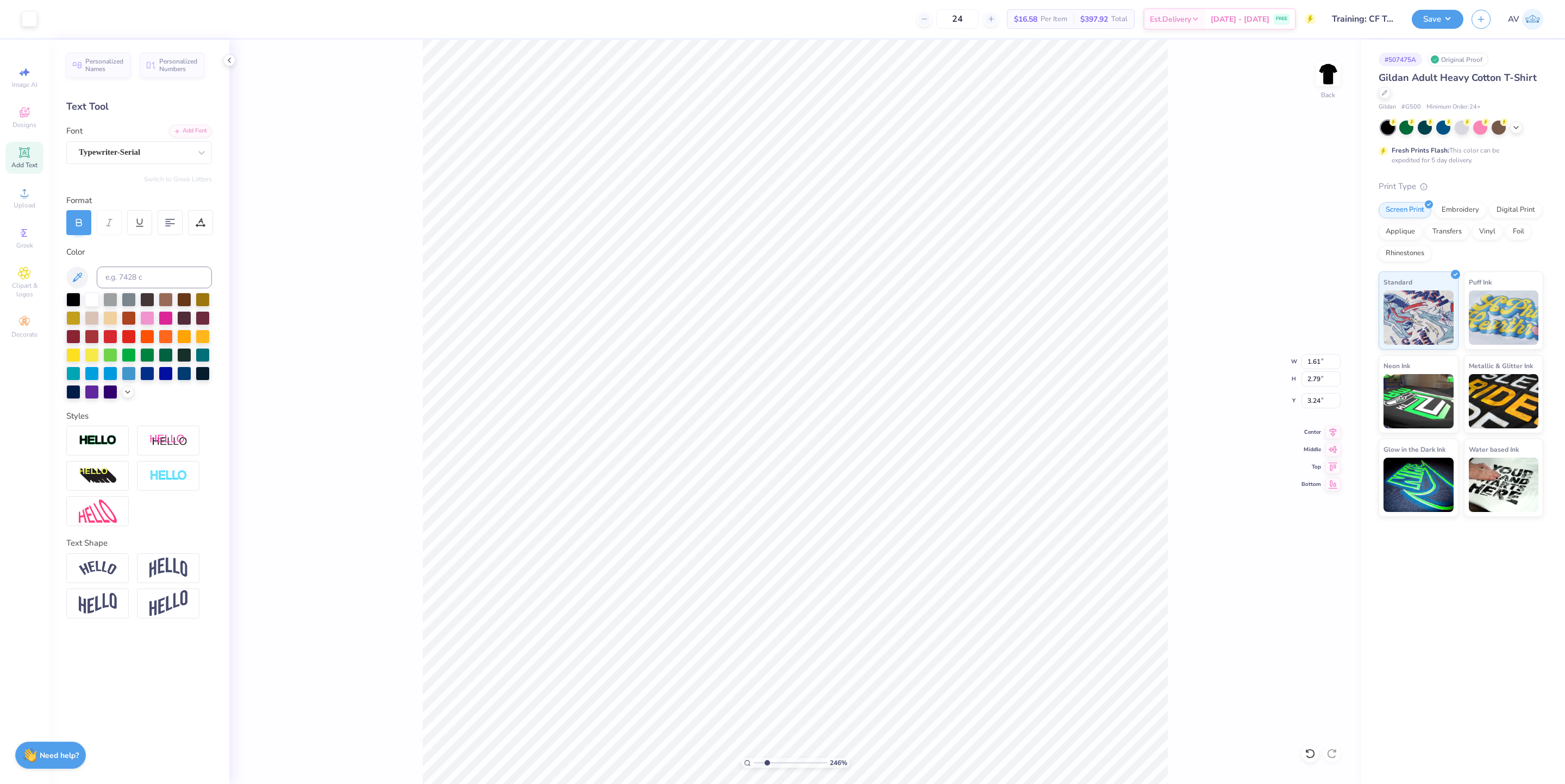
type input "1.05"
type input "1.84"
type input "2.46071085436199"
type input "1.59"
type input "2.78"
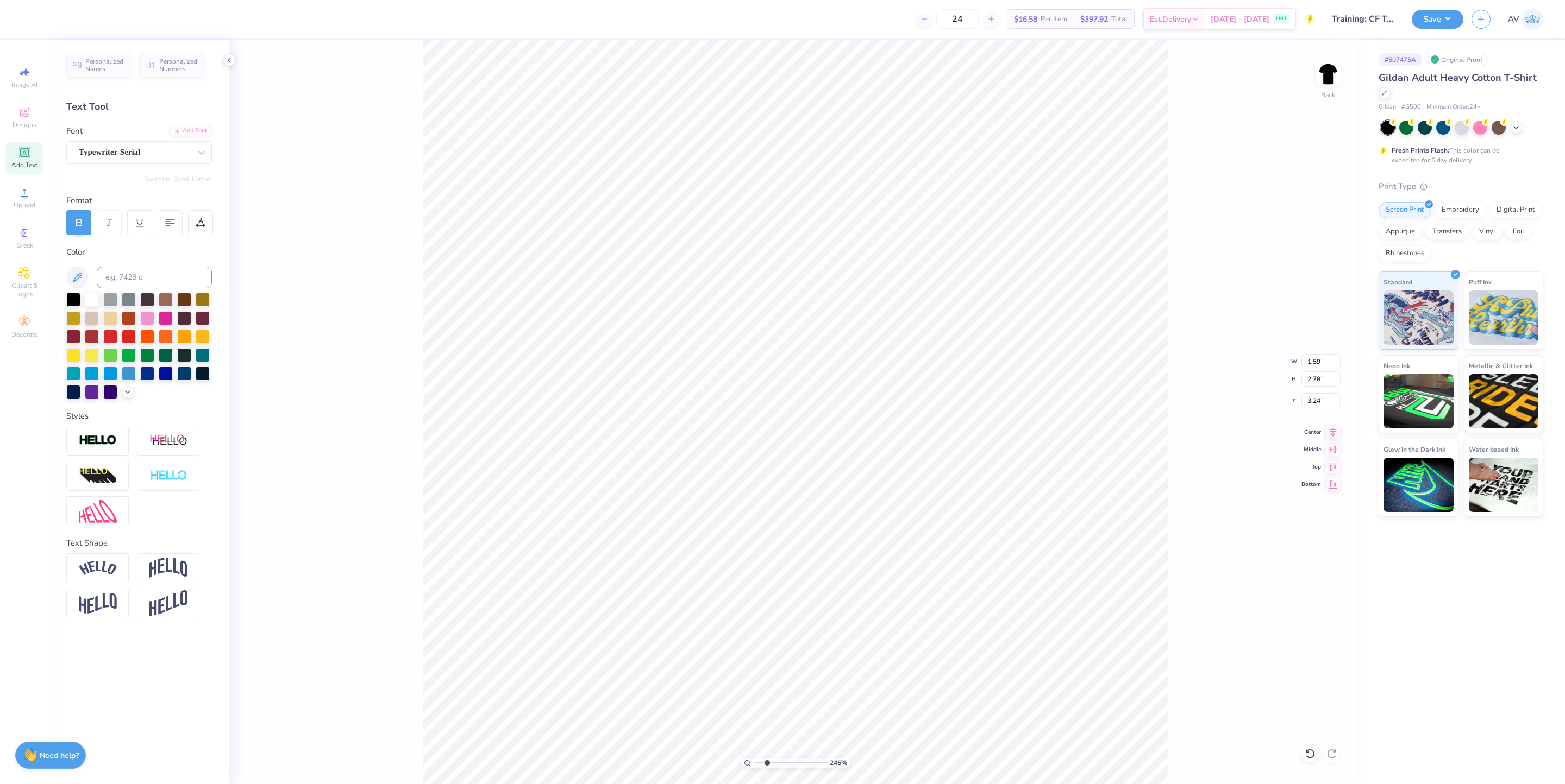
type input "2.46071085436199"
type input "3.17"
type input "2.46071085436199"
type input "3.24"
type input "2.46071085436199"
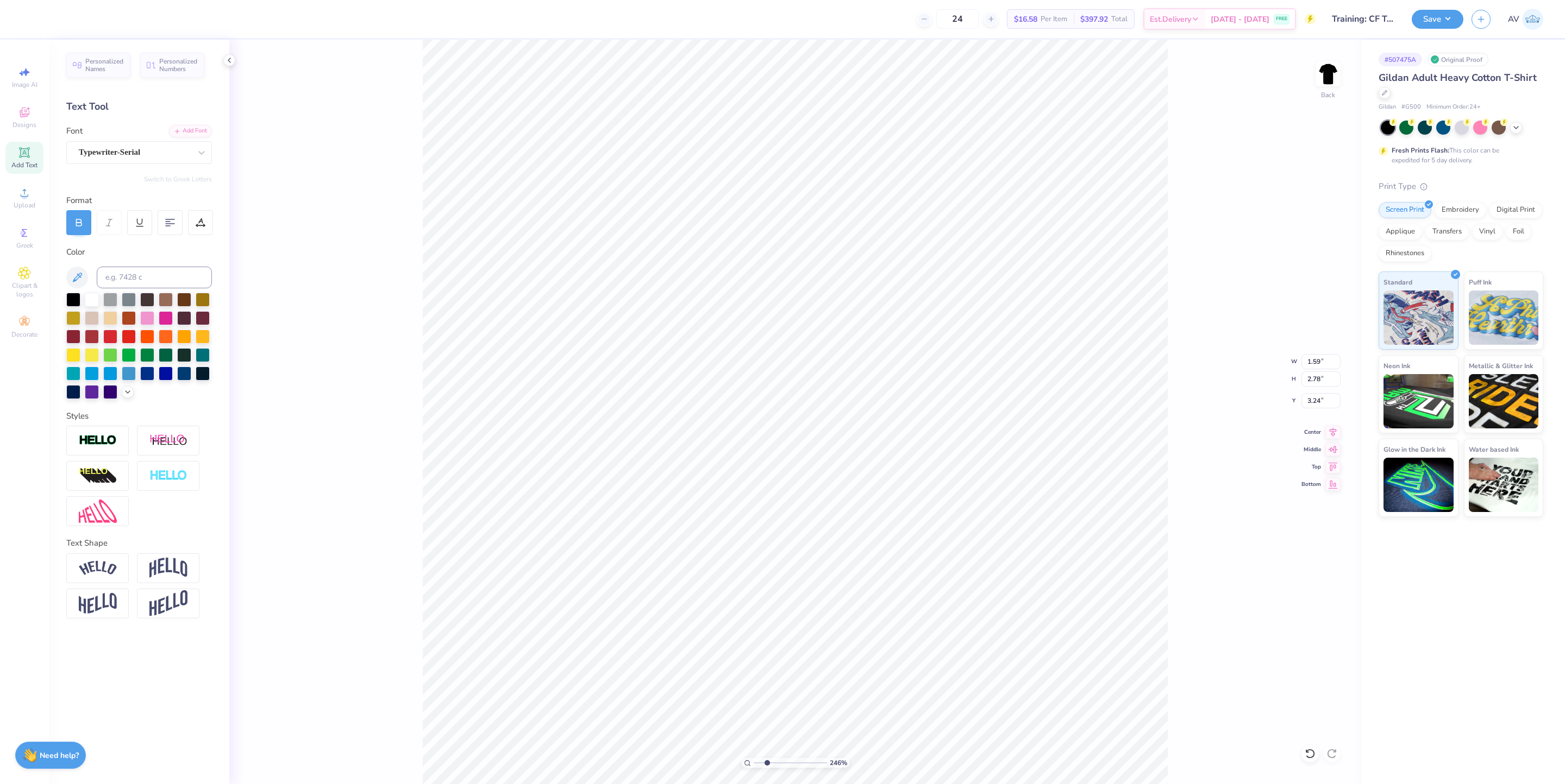
type input "2.95"
type input "2.92"
type input "6.75"
click at [27, 153] on icon at bounding box center [24, 152] width 9 height 9
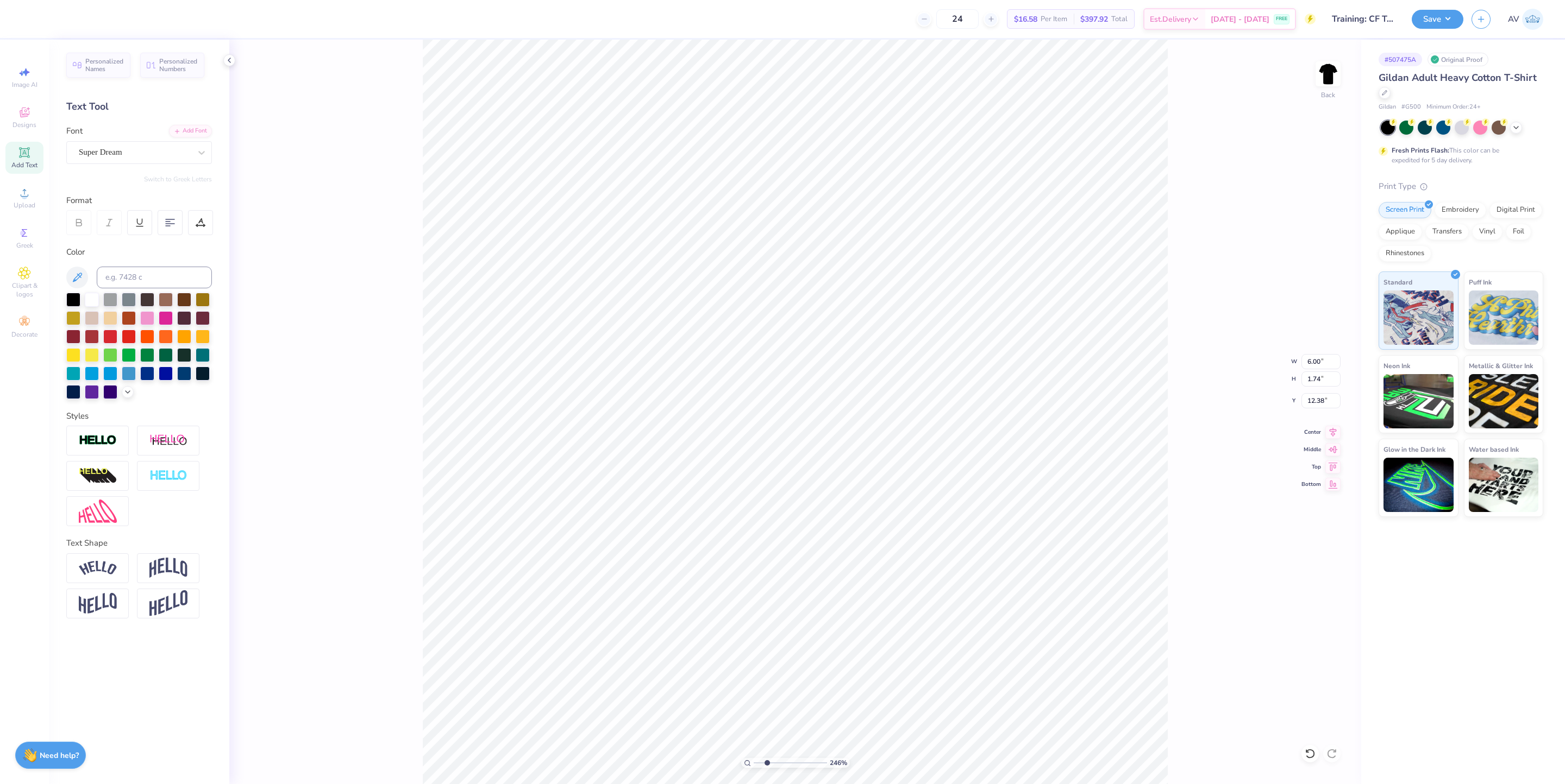
type input "2.46071085436199"
type textarea "D"
type input "2.46071085436199"
type textarea "DPO"
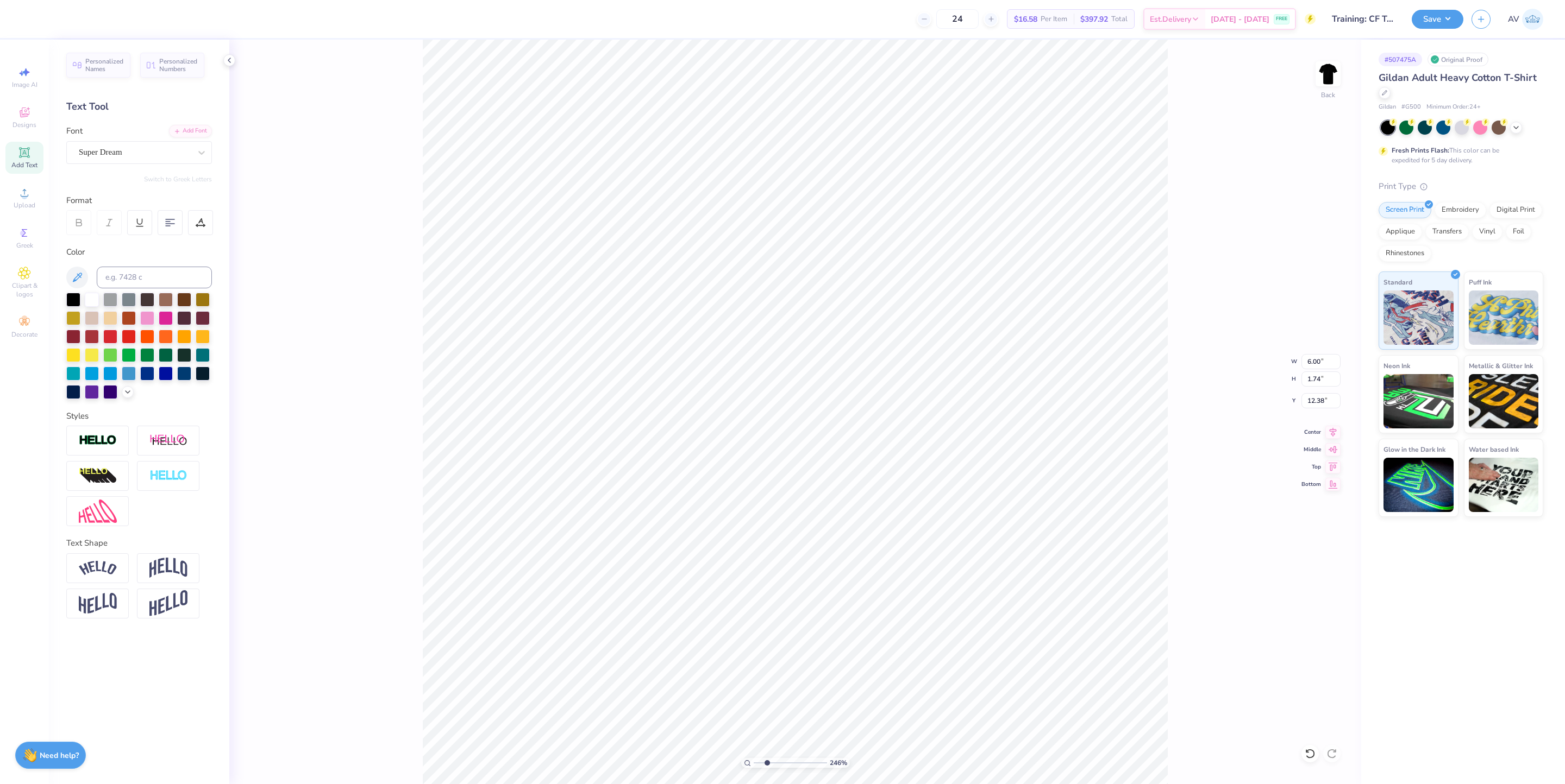
type input "2.46071085436199"
type textarea "DPO"
click at [119, 157] on div "Super Dream" at bounding box center [135, 152] width 114 height 17
type input "2.46071085436199"
click at [128, 241] on span "Typewriter-Serial" at bounding box center [109, 239] width 58 height 11
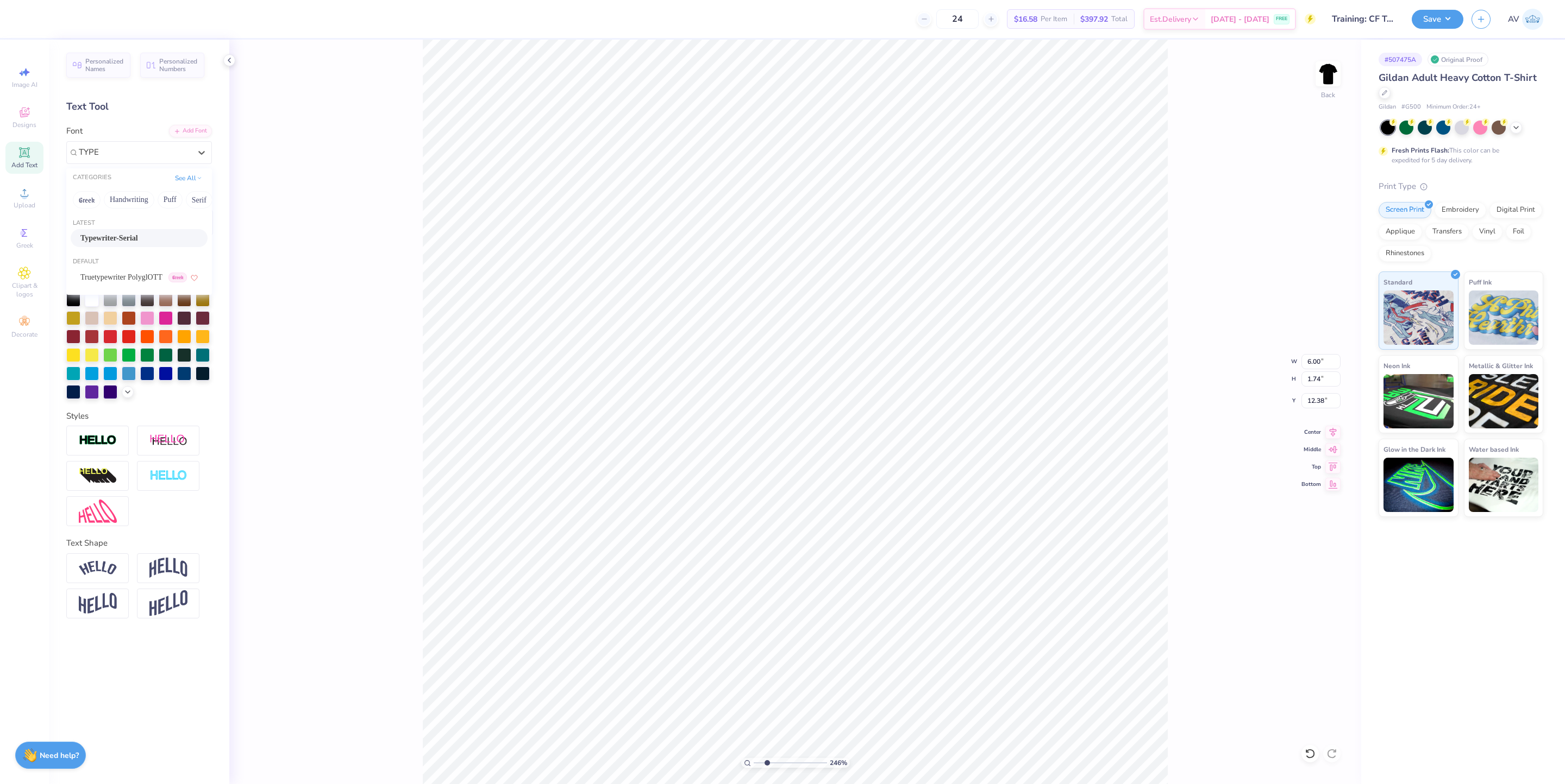
type input "TYPE"
type input "2.46071085436199"
click at [202, 156] on icon at bounding box center [201, 151] width 10 height 10
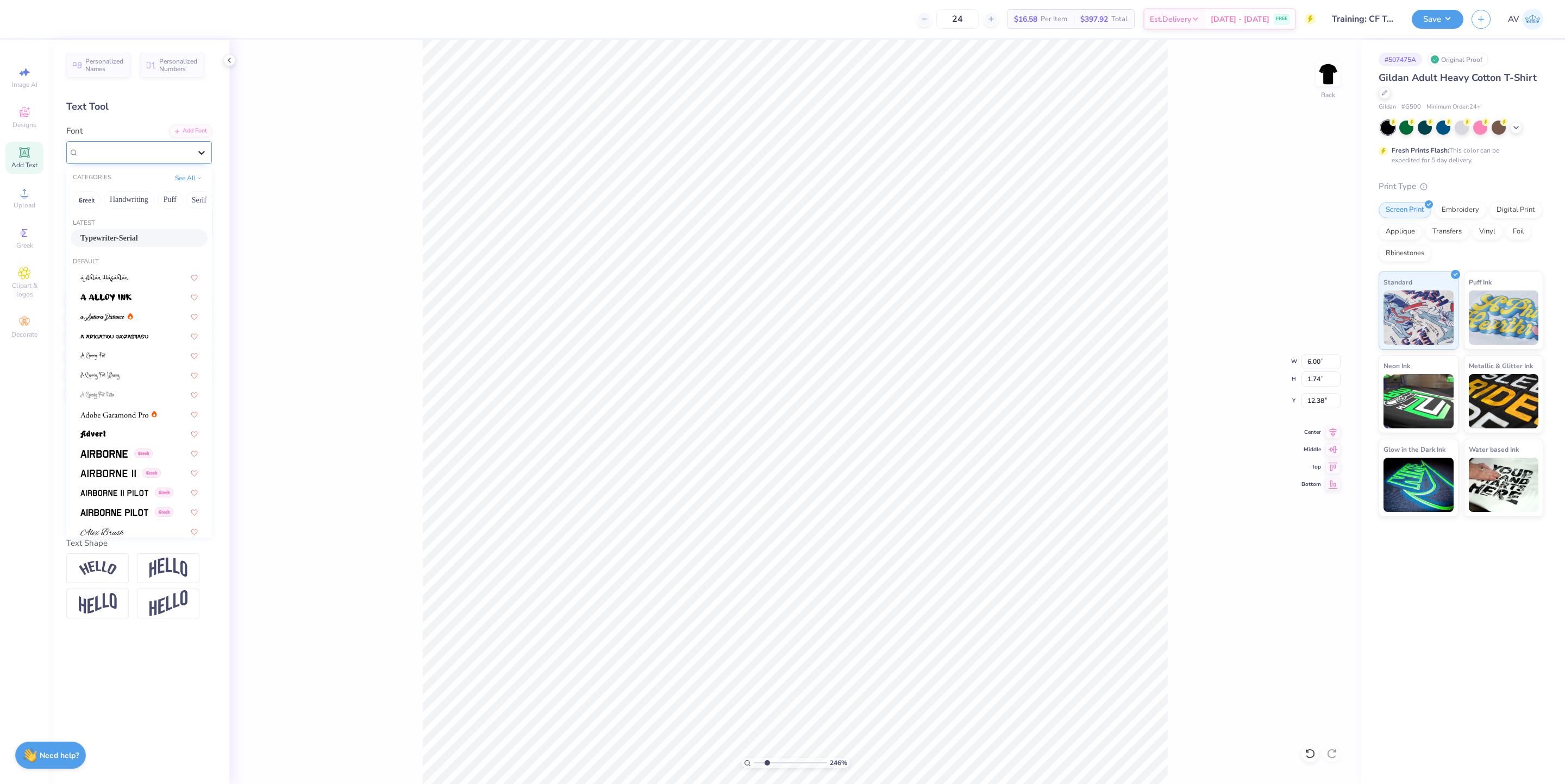
click at [202, 156] on icon at bounding box center [201, 151] width 10 height 10
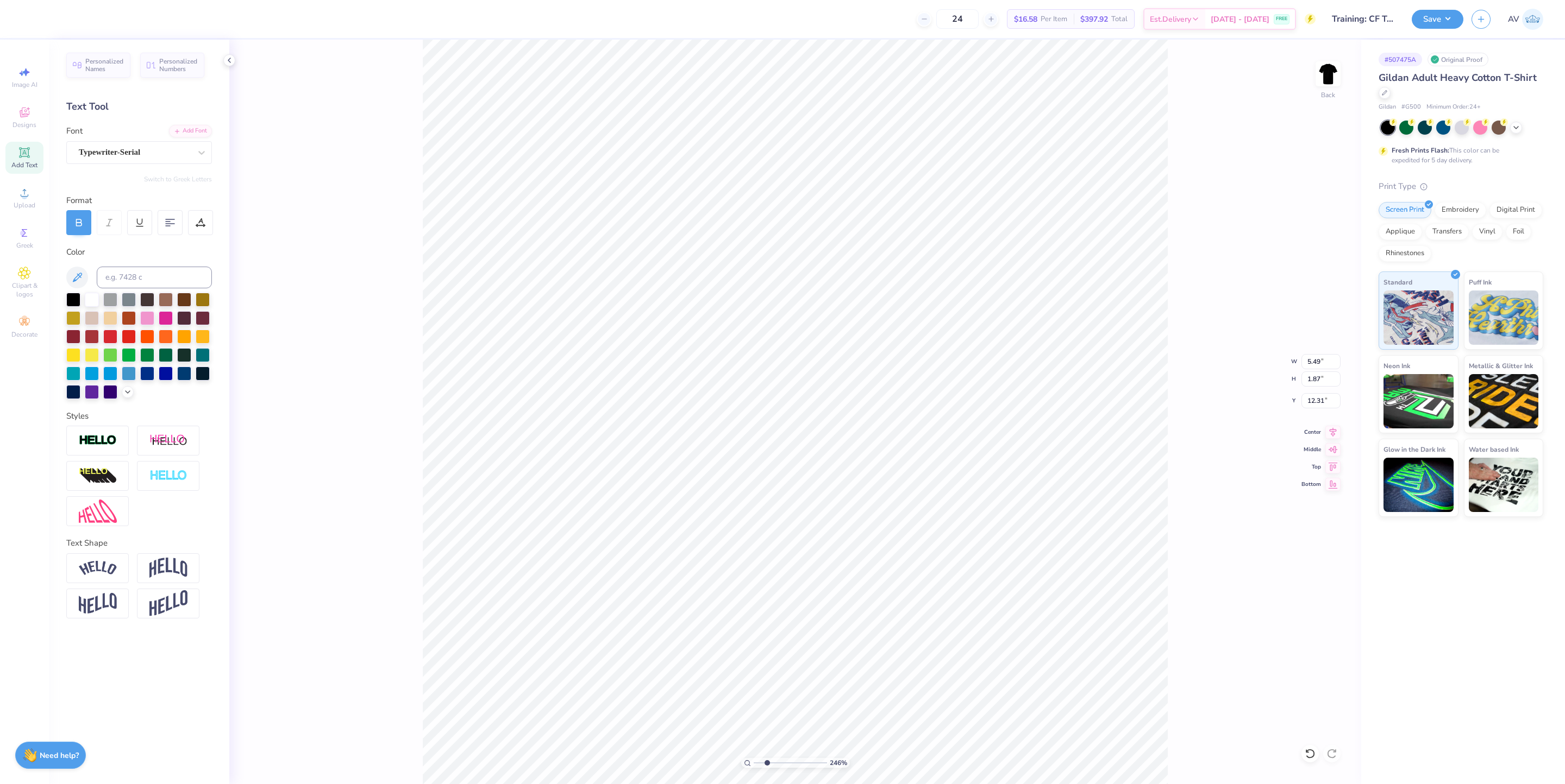
type input "2.46071085436199"
type input "6.73"
type input "2.46071085436199"
type input "8.76"
type input "2.99"
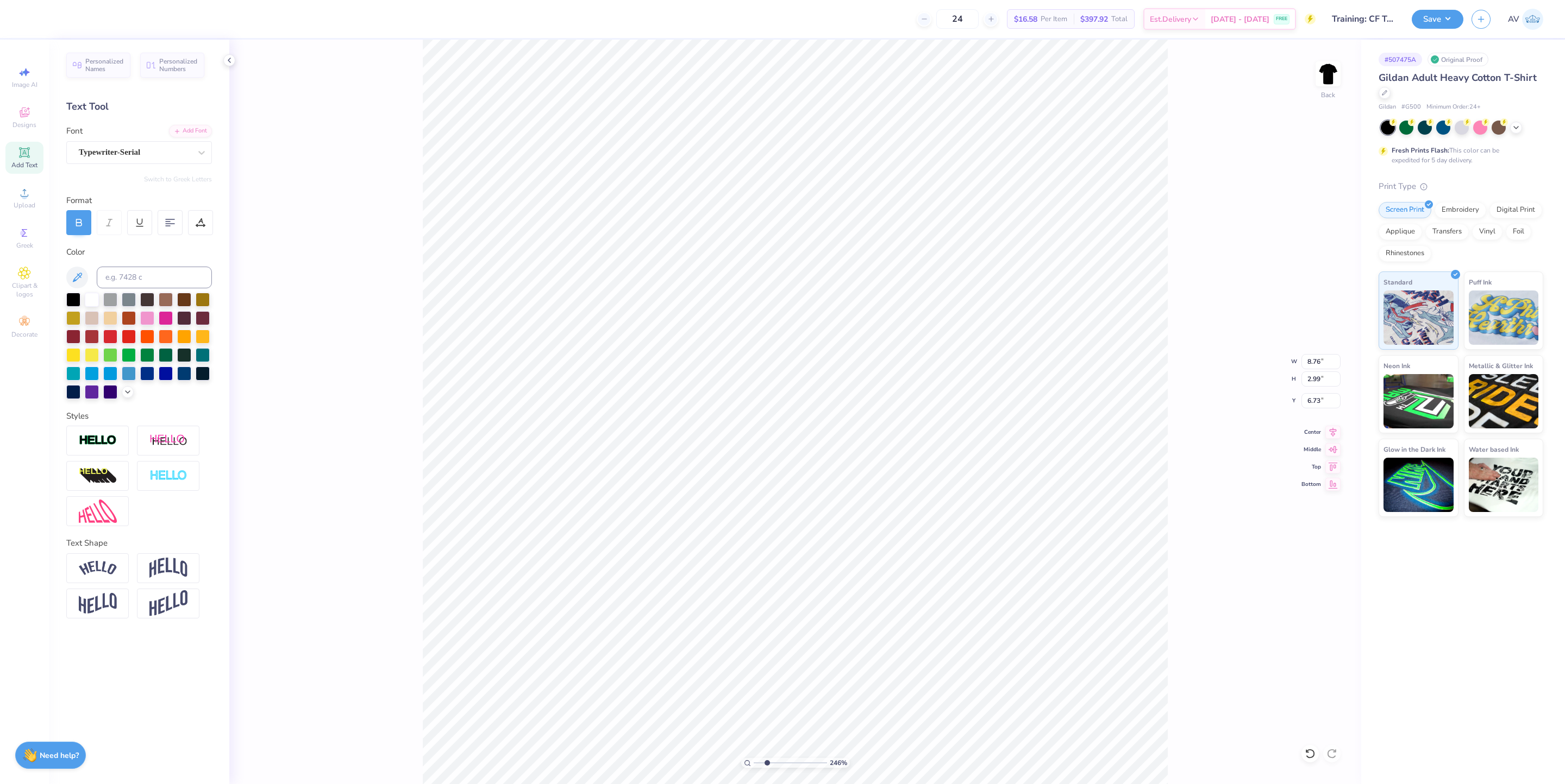
type input "2.46071085436199"
type input "6.87"
type input "2.46071085436199"
type input "6.72"
type input "2.46071085436199"
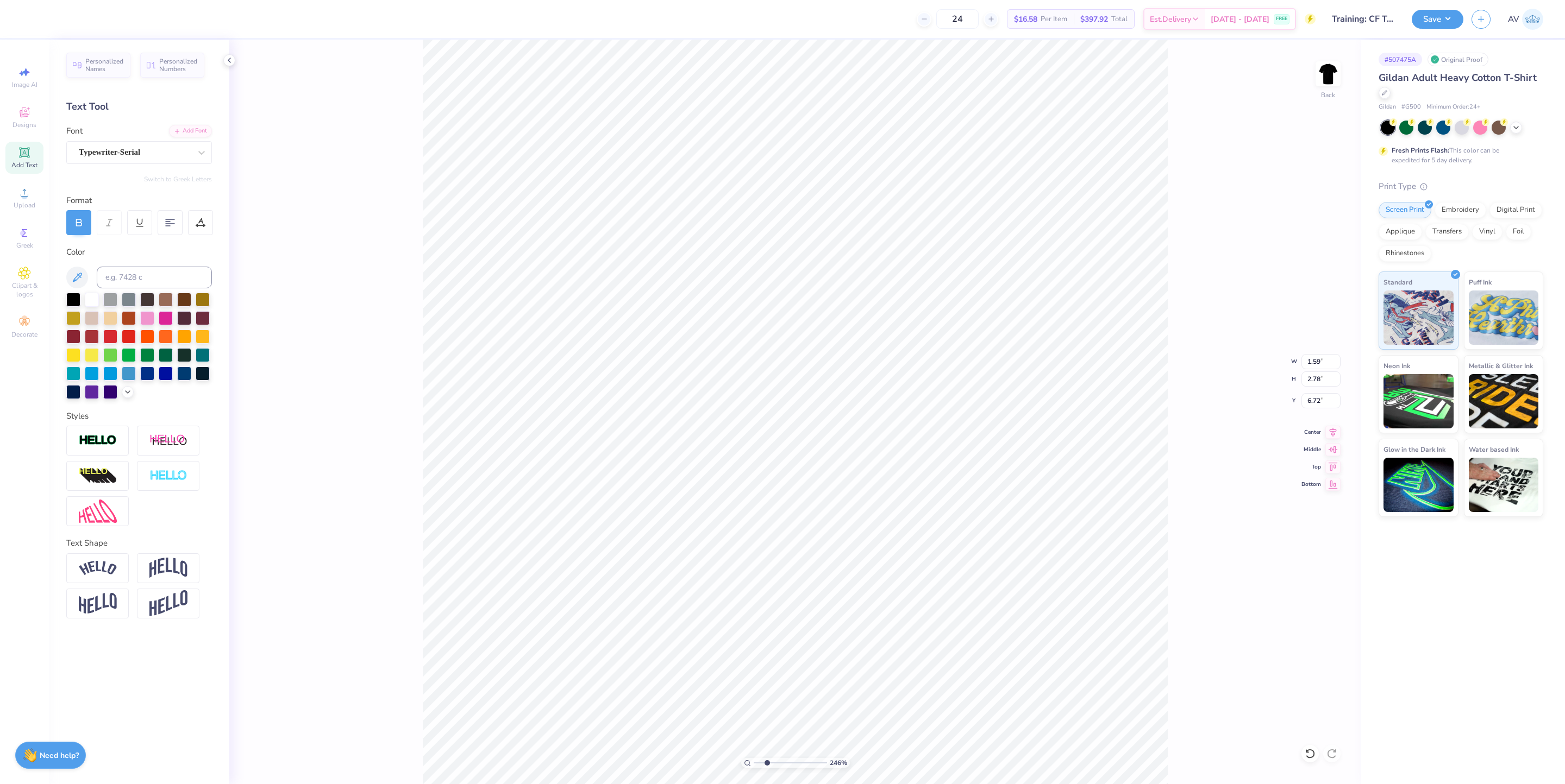
type input "1.59"
type input "2.78"
type input "3.24"
type input "2.46071085436199"
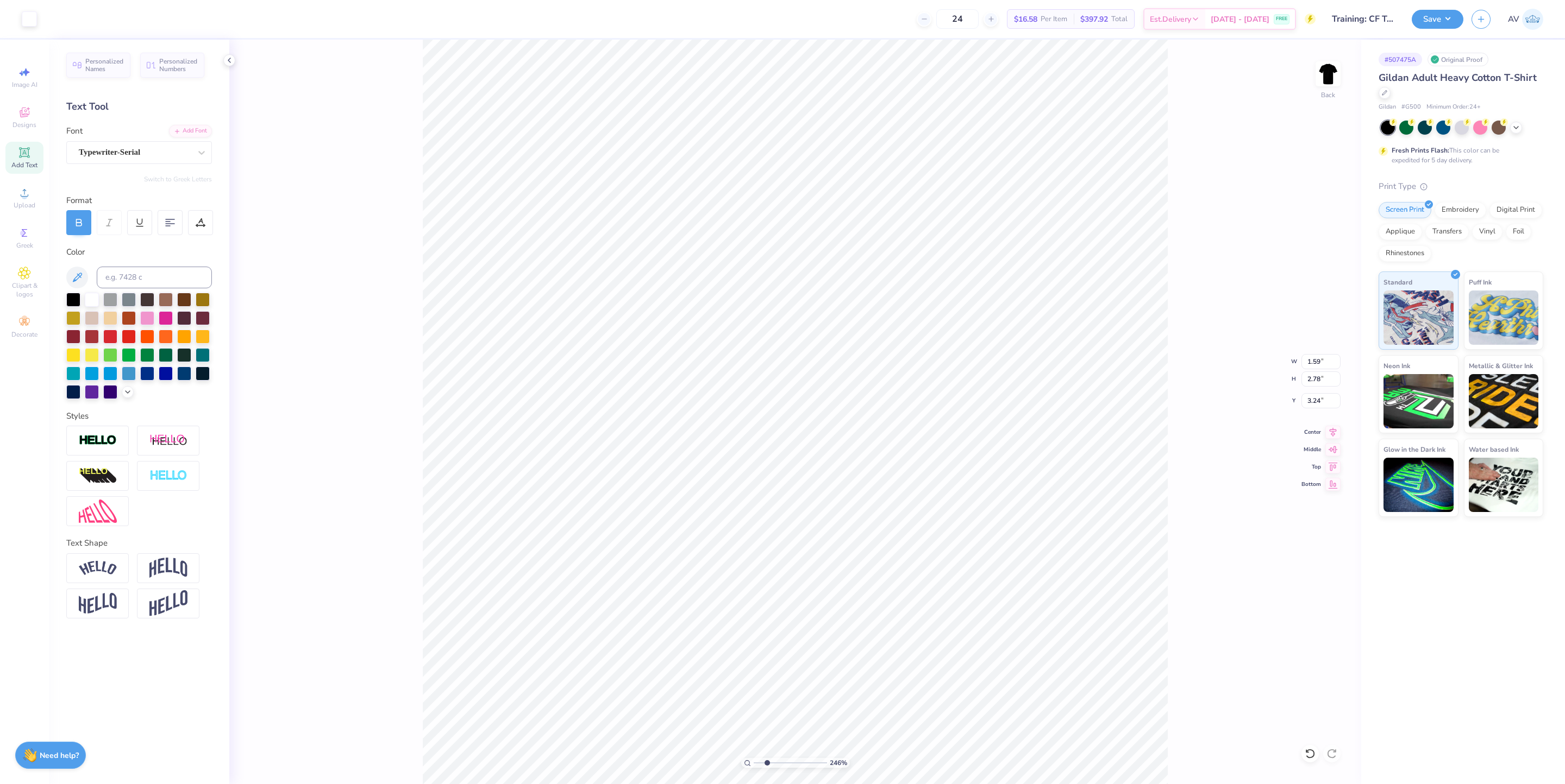
type input "3.34"
type input "2.46071085436199"
type input "3.27"
click at [1435, 18] on button "Save" at bounding box center [1437, 18] width 51 height 19
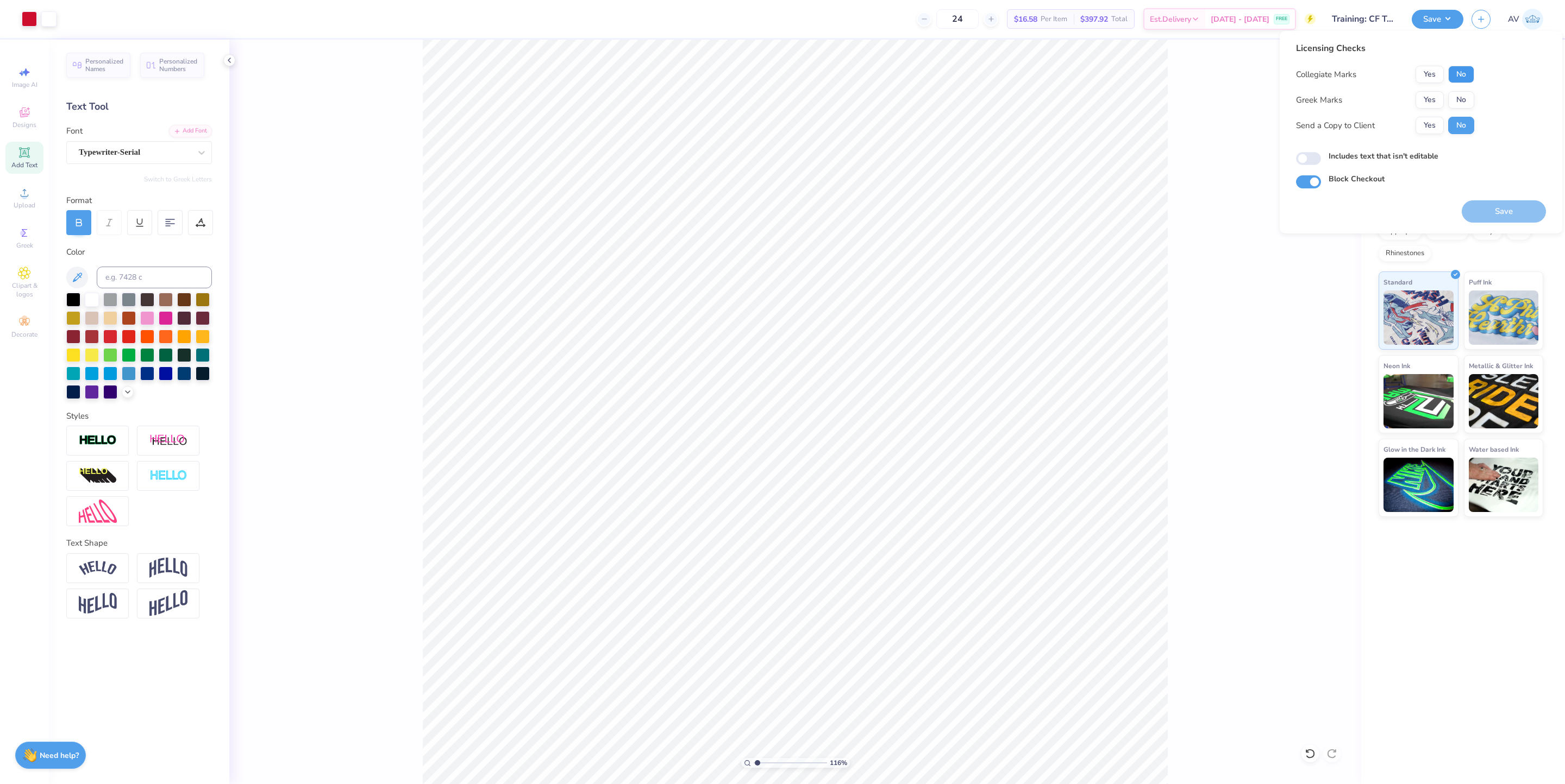
click at [1467, 67] on button "No" at bounding box center [1462, 74] width 27 height 17
click at [1461, 105] on button "No" at bounding box center [1462, 99] width 27 height 17
click at [1504, 203] on button "Save" at bounding box center [1503, 212] width 84 height 23
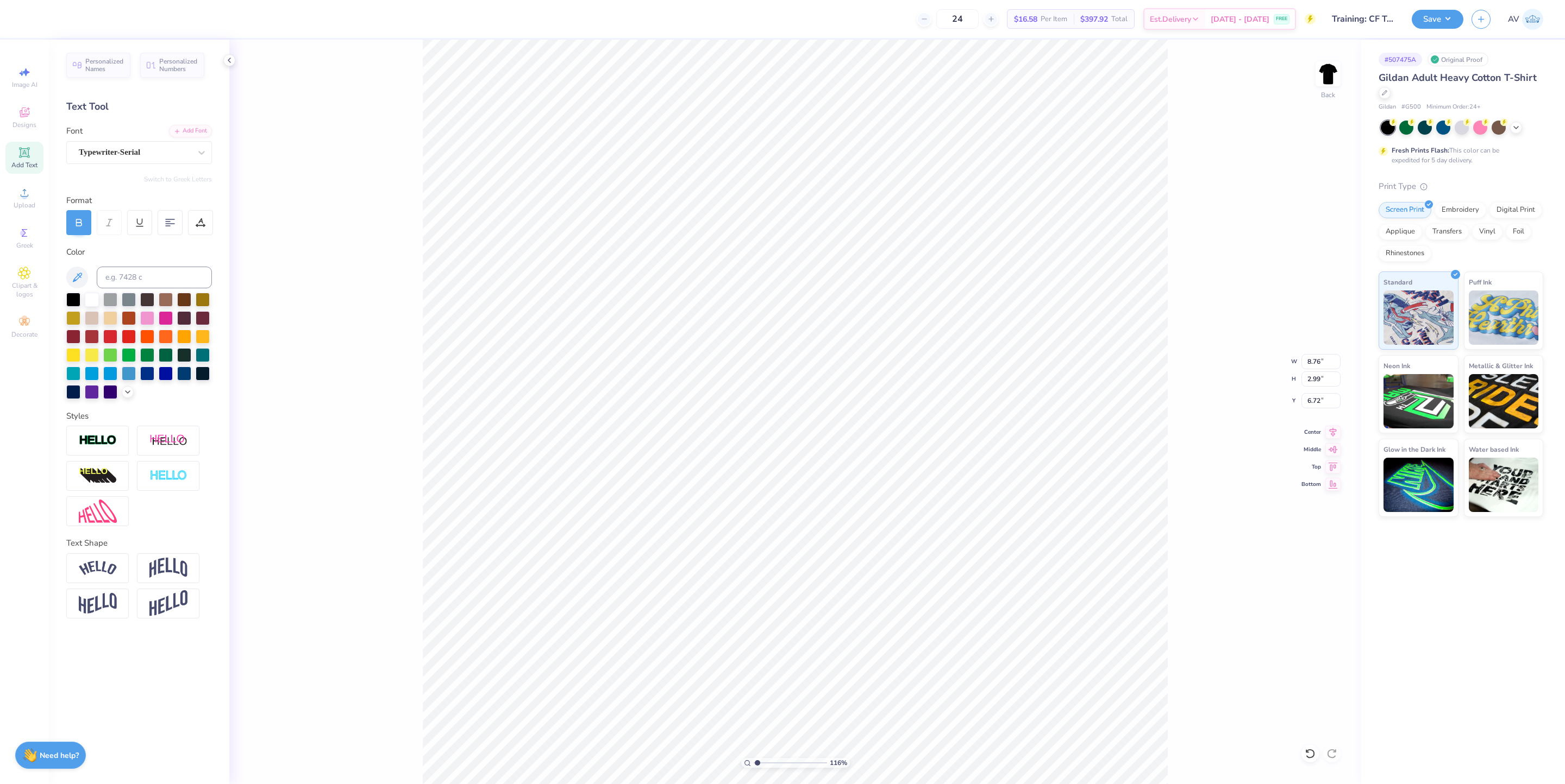
type input "1.16192143650711"
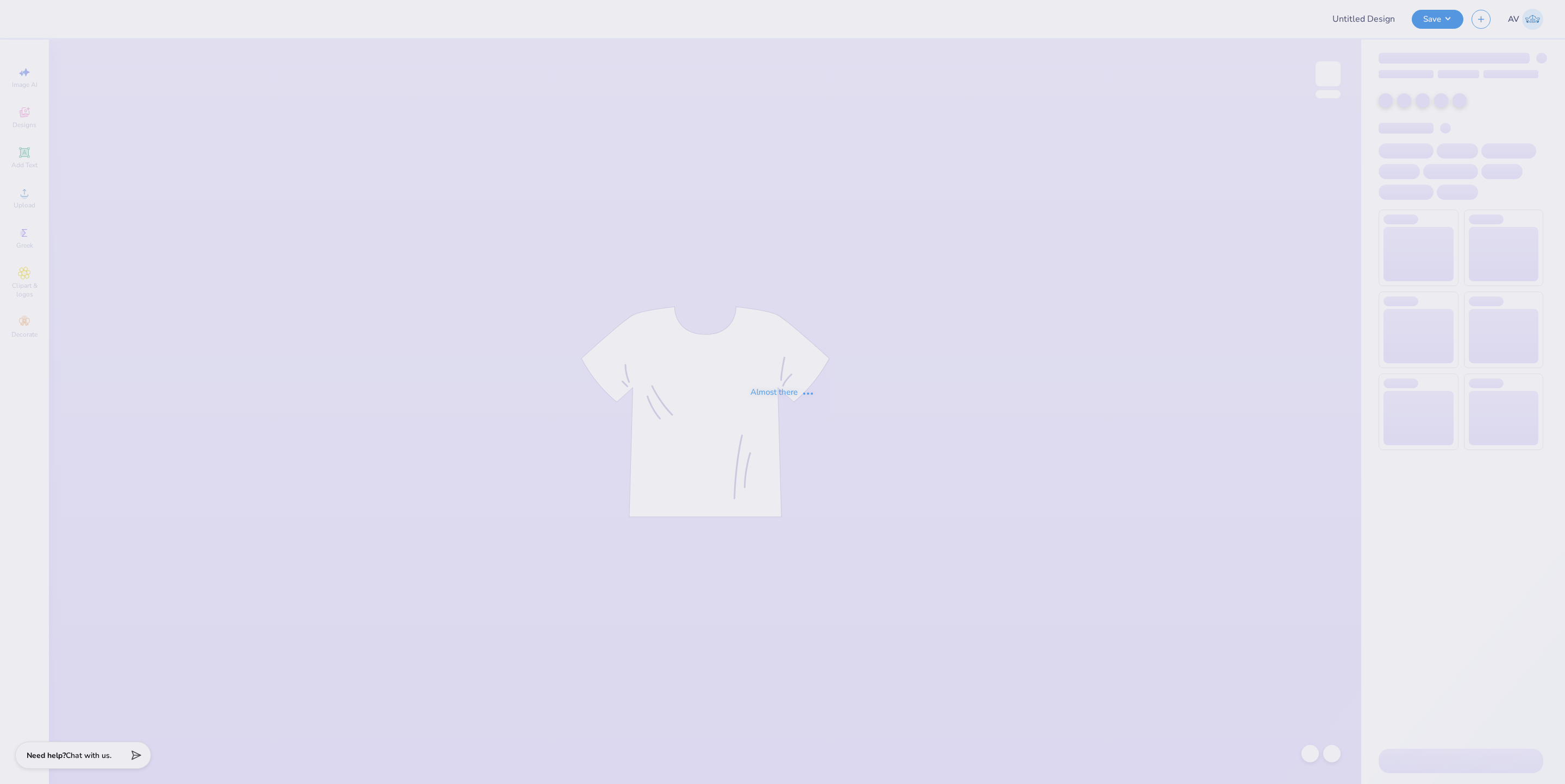
type input "Training: CF Training - Activities 1"
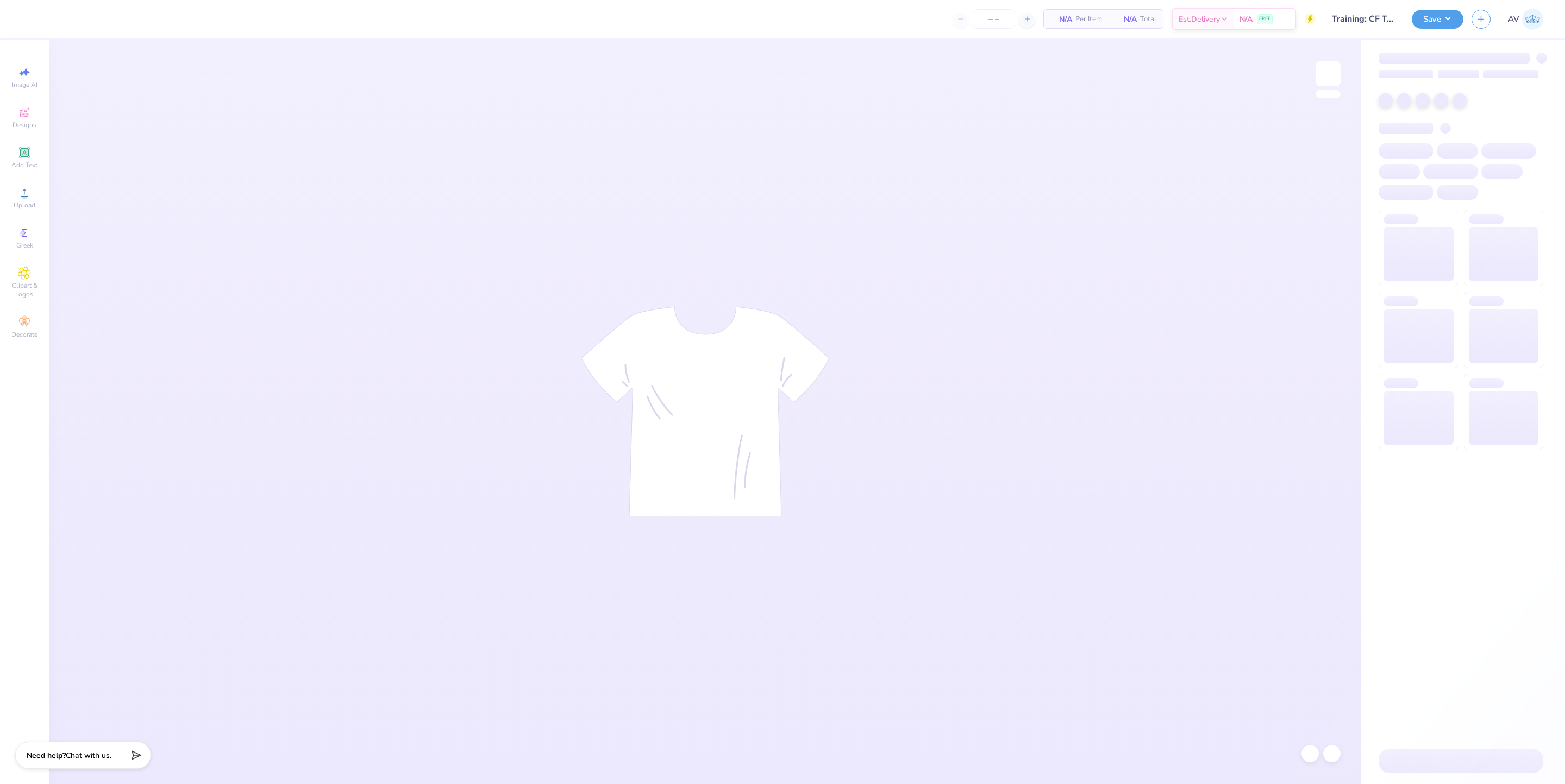
type input "24"
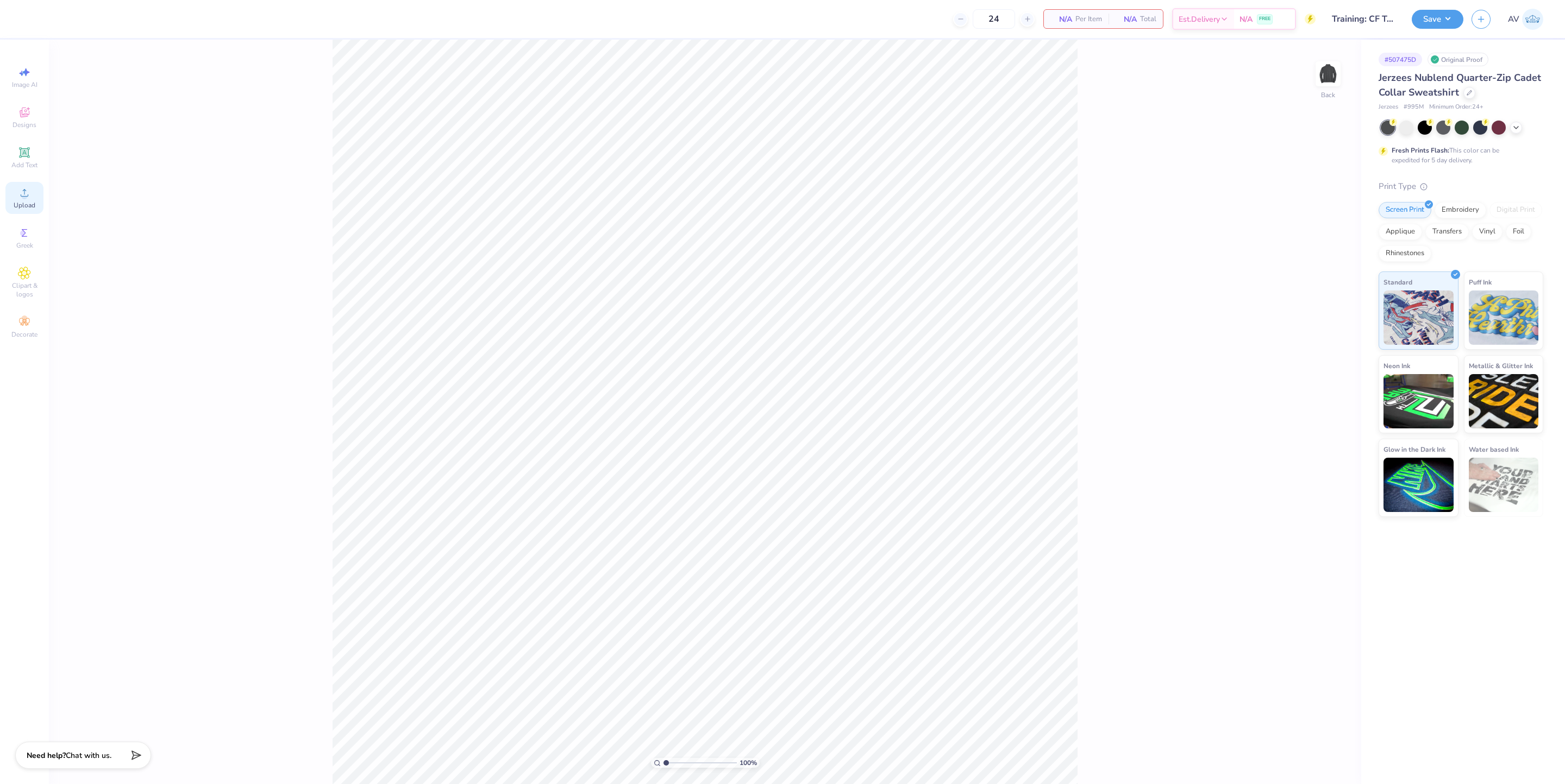
click at [27, 208] on span "Upload" at bounding box center [24, 205] width 22 height 9
click at [29, 201] on div "Upload" at bounding box center [25, 198] width 38 height 32
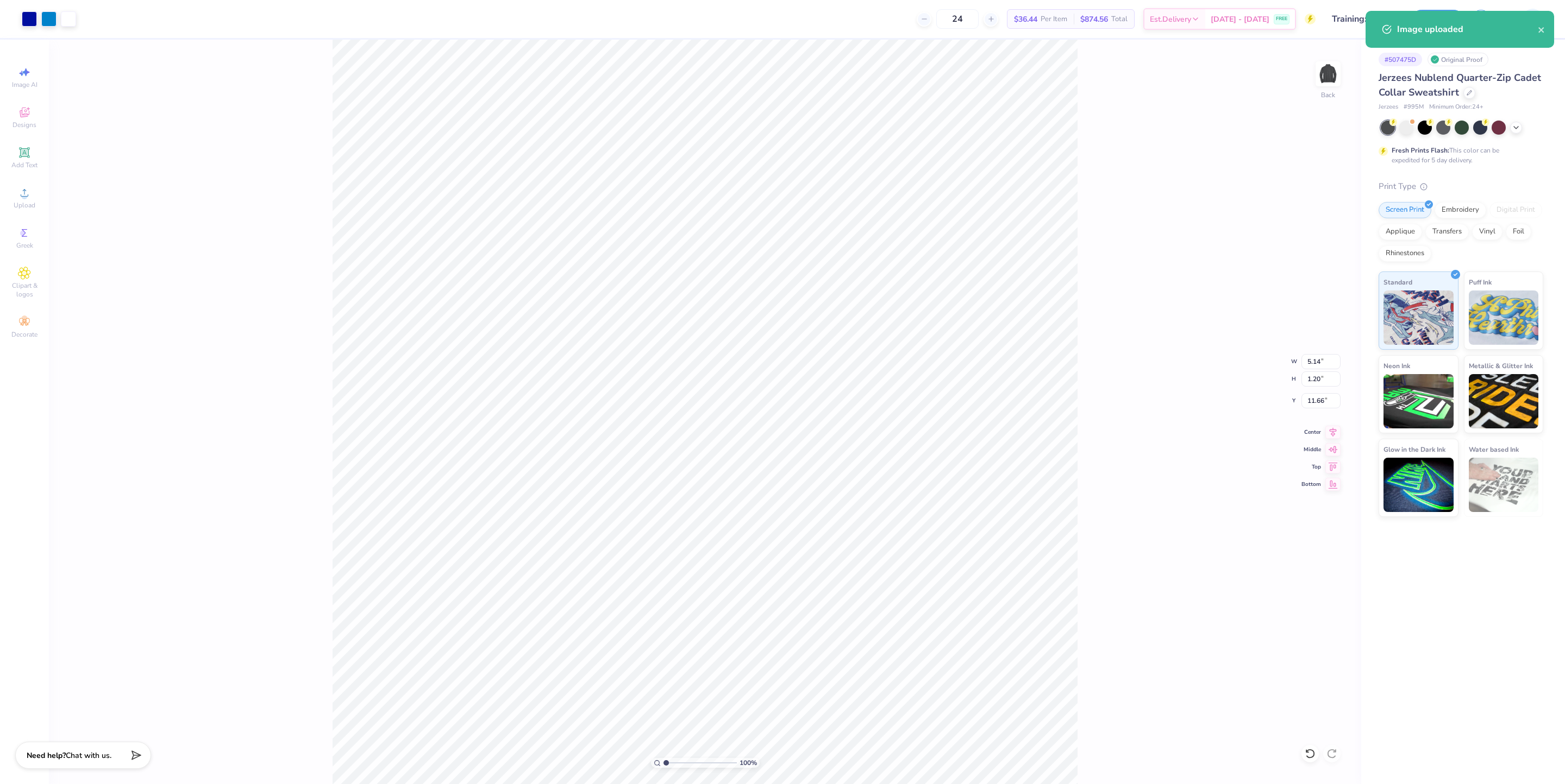
type input "5.14"
type input "1.20"
type input "3.00"
drag, startPoint x: 1321, startPoint y: 360, endPoint x: 1282, endPoint y: 360, distance: 39.0
click at [1282, 360] on div "100 % Back W 5.14 5.14 " H 1.20 1.20 " Y 3.00 3.00 " Center Middle Top Bottom" at bounding box center [705, 412] width 1312 height 744
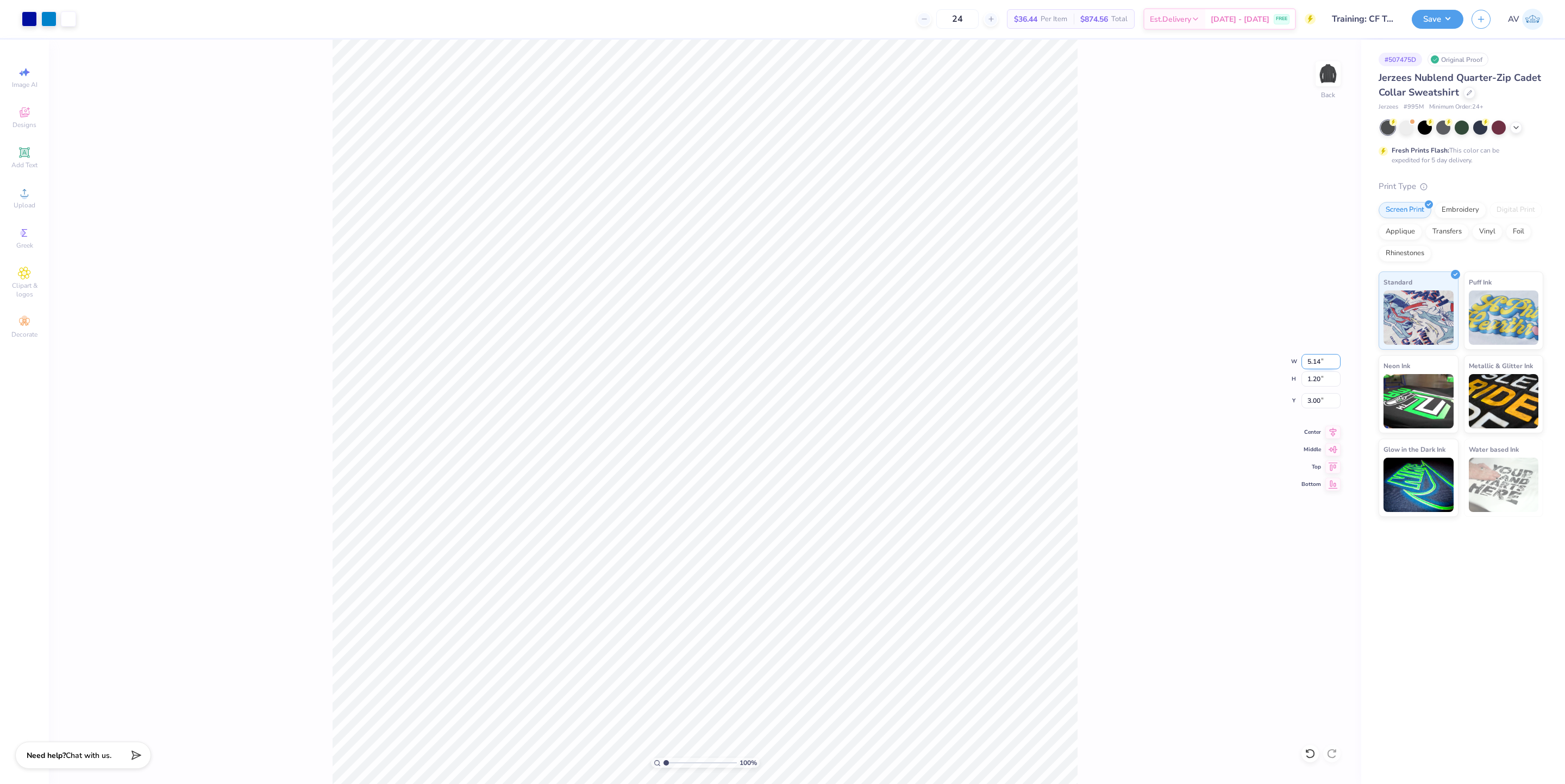
click at [1309, 359] on input "5.14" at bounding box center [1321, 362] width 39 height 15
type input "3.50"
type input "0.82"
type input "3.19"
type input "3.00"
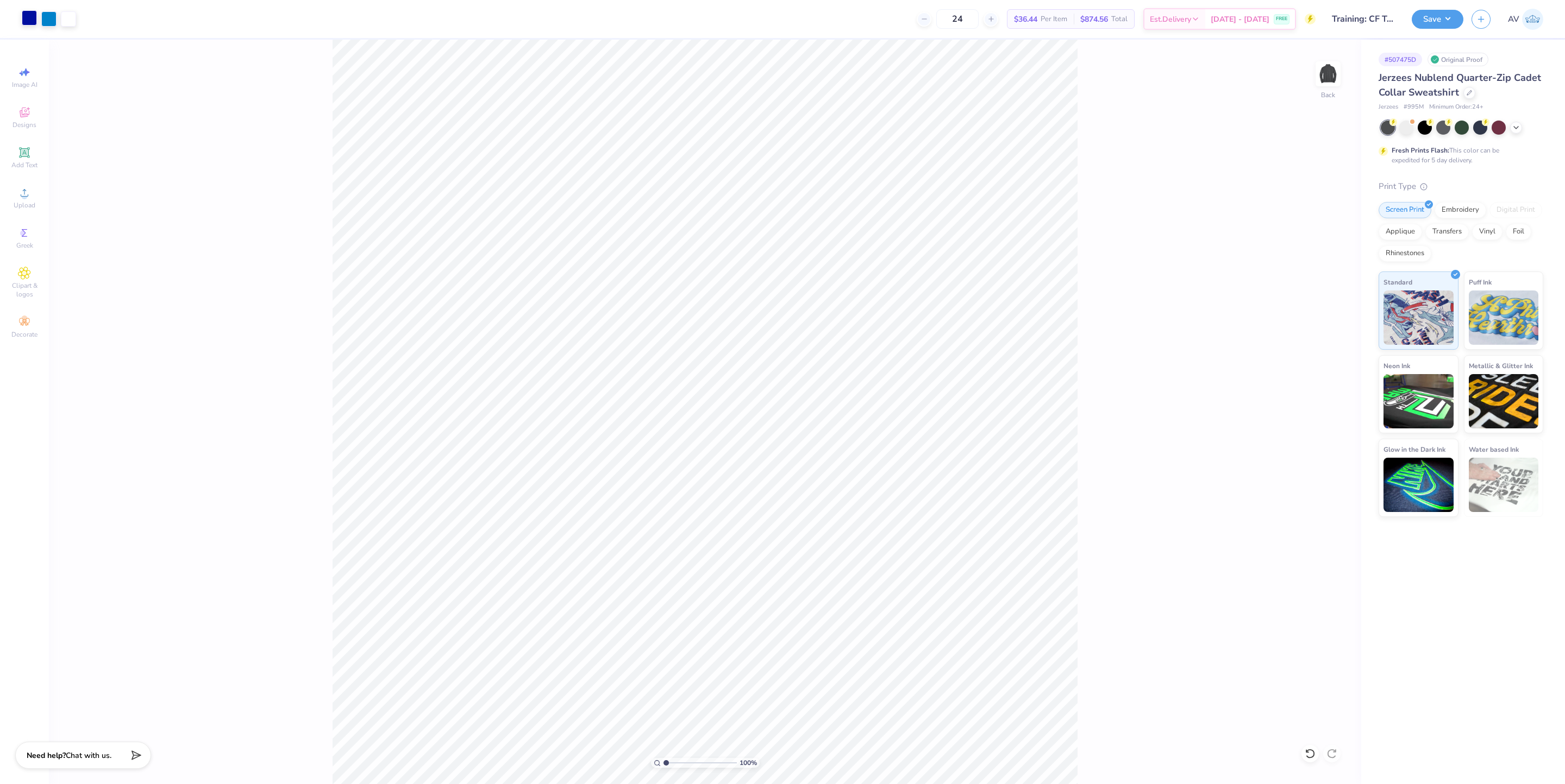
click at [29, 15] on div at bounding box center [29, 18] width 15 height 15
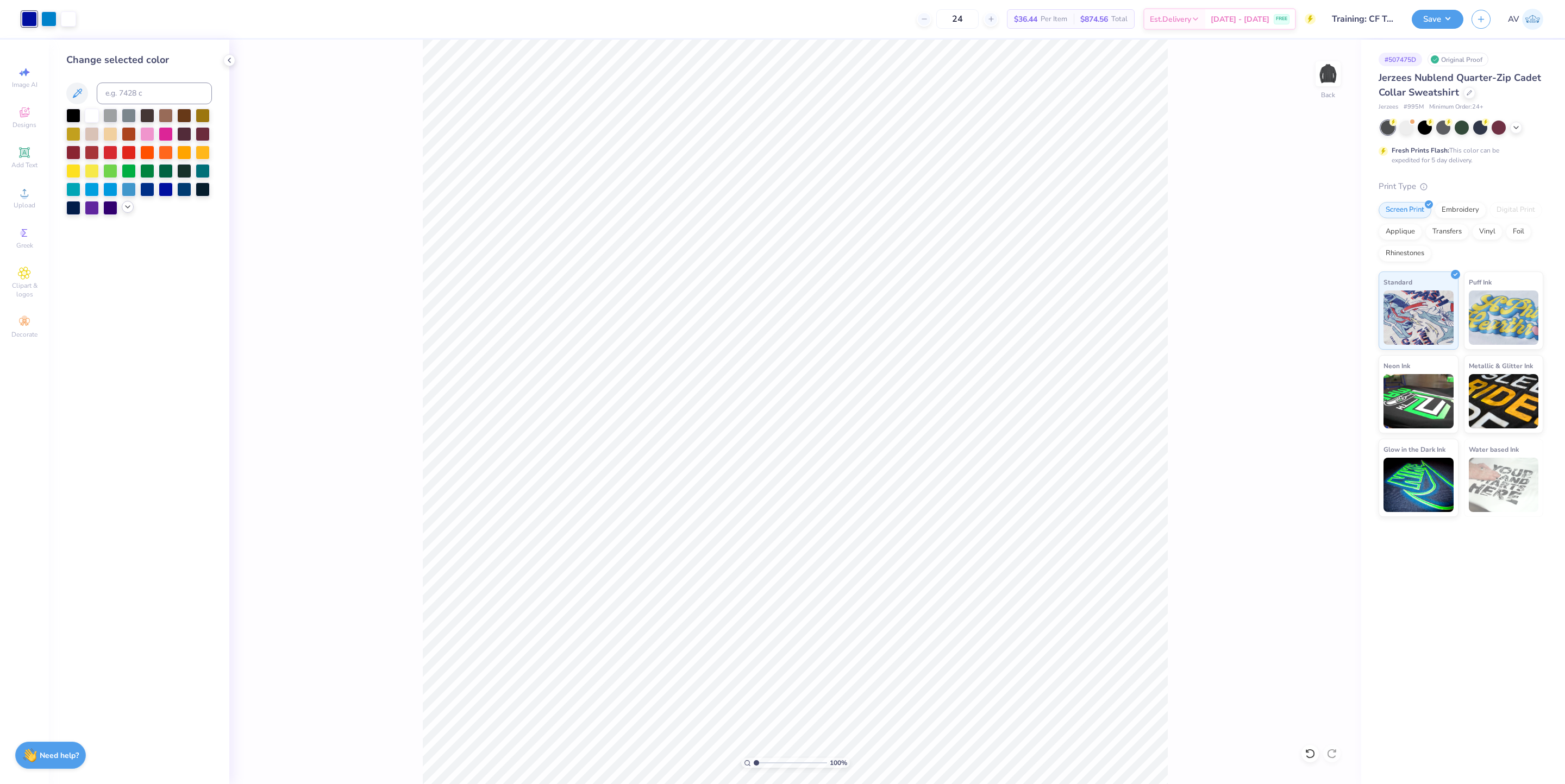
click at [124, 212] on div at bounding box center [127, 206] width 12 height 12
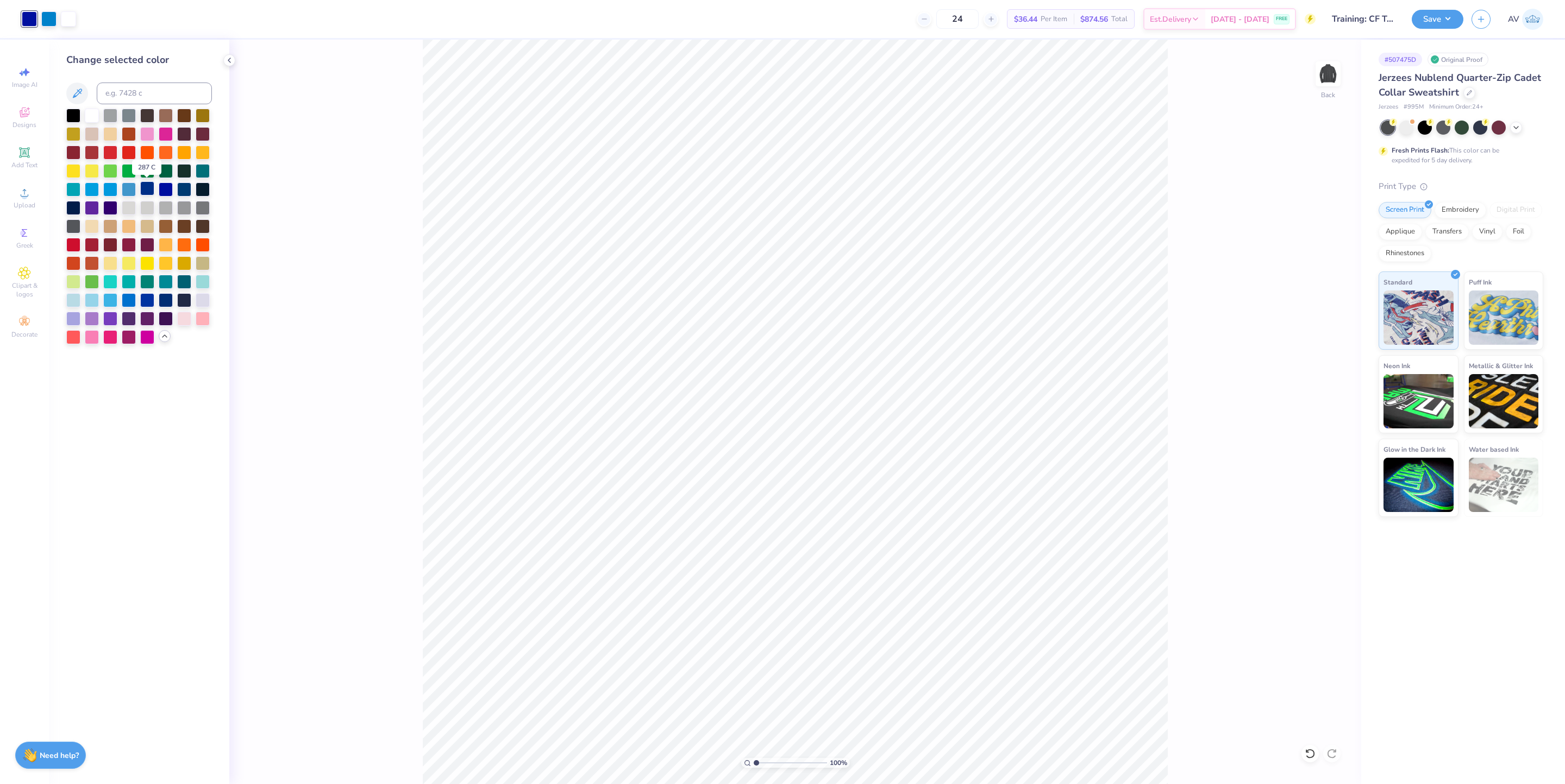
click at [145, 191] on div at bounding box center [147, 188] width 14 height 14
click at [46, 15] on div at bounding box center [49, 18] width 15 height 15
click at [108, 189] on div at bounding box center [110, 188] width 14 height 14
click at [94, 189] on div at bounding box center [91, 188] width 14 height 14
click at [1428, 19] on button "Save" at bounding box center [1437, 18] width 51 height 19
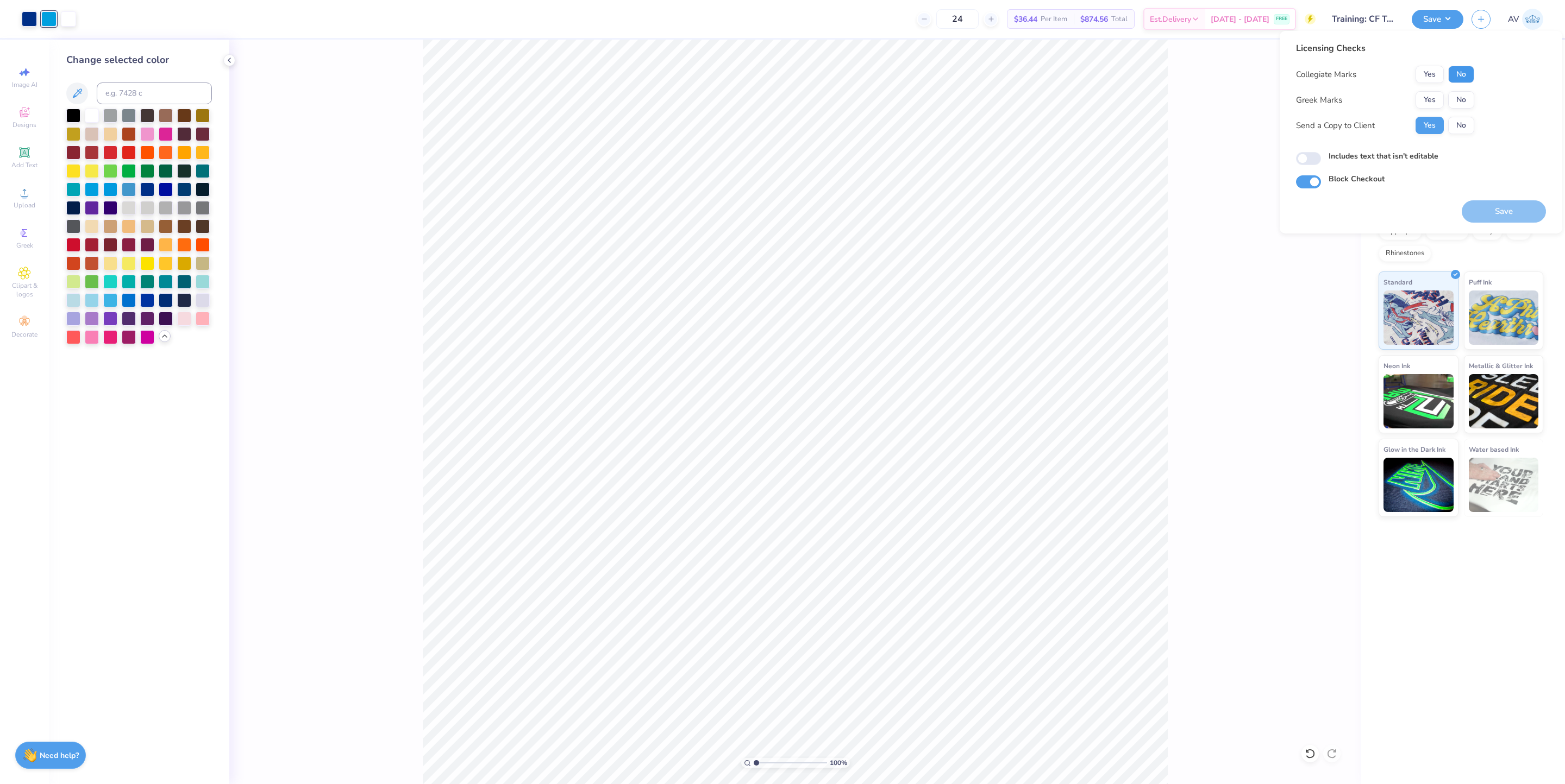
click at [1467, 77] on button "No" at bounding box center [1462, 74] width 27 height 17
click at [1461, 99] on button "No" at bounding box center [1462, 99] width 27 height 17
click at [1478, 207] on button "Save" at bounding box center [1503, 212] width 84 height 23
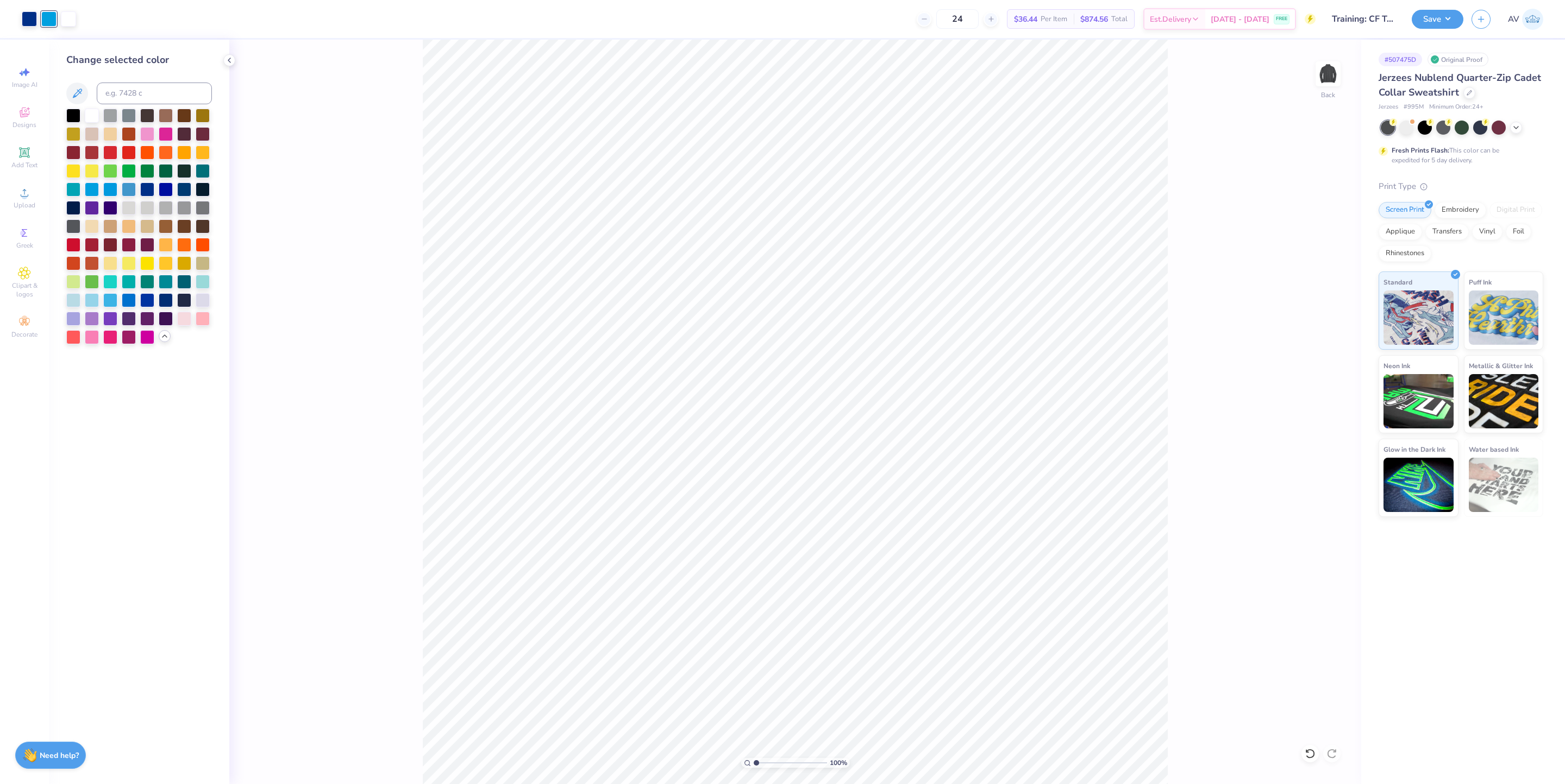
click at [332, 437] on div "100 % Back" at bounding box center [795, 412] width 1132 height 744
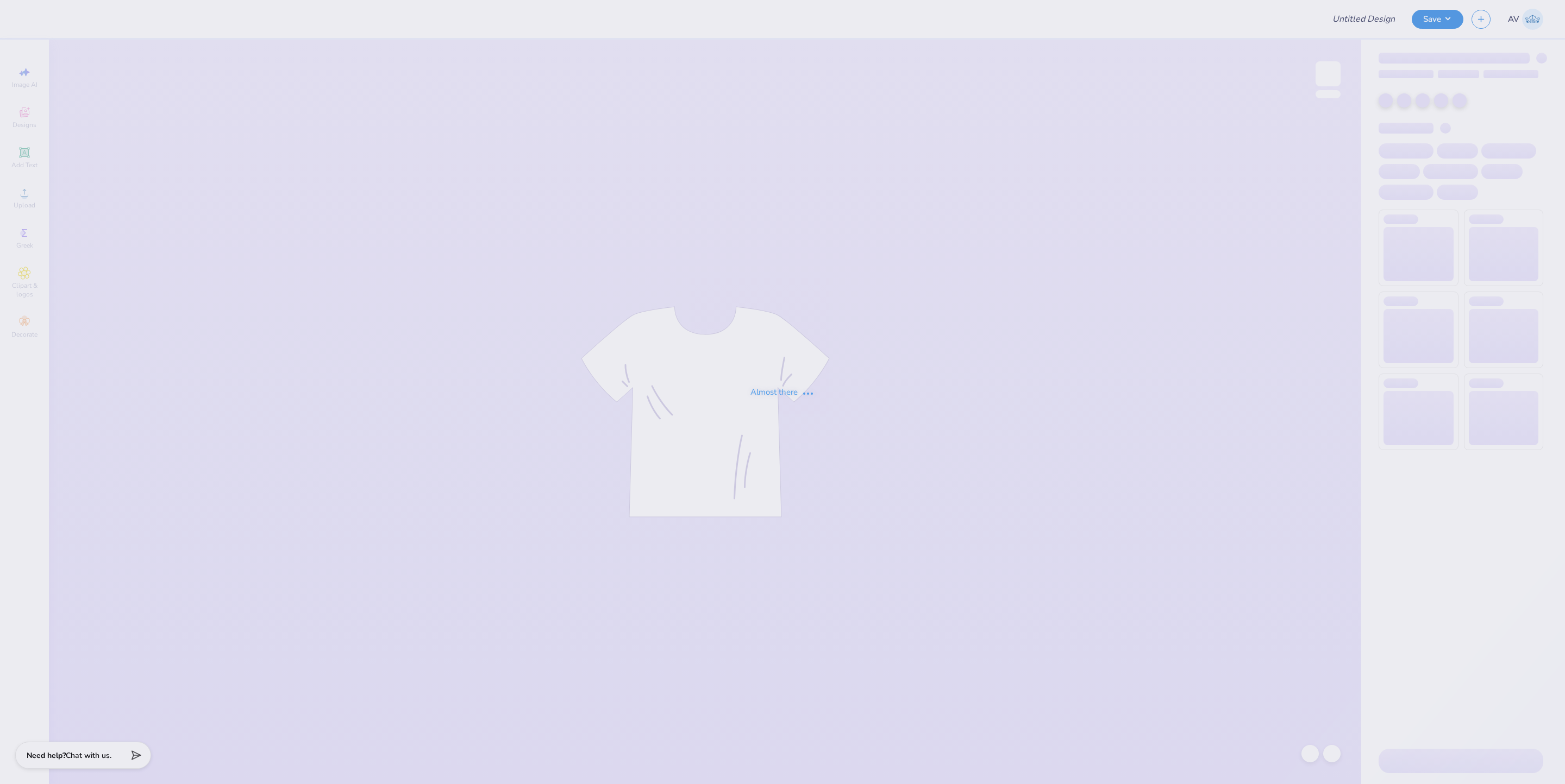
type input "Training: CF Training - Activities 1"
type input "olpmics 3"
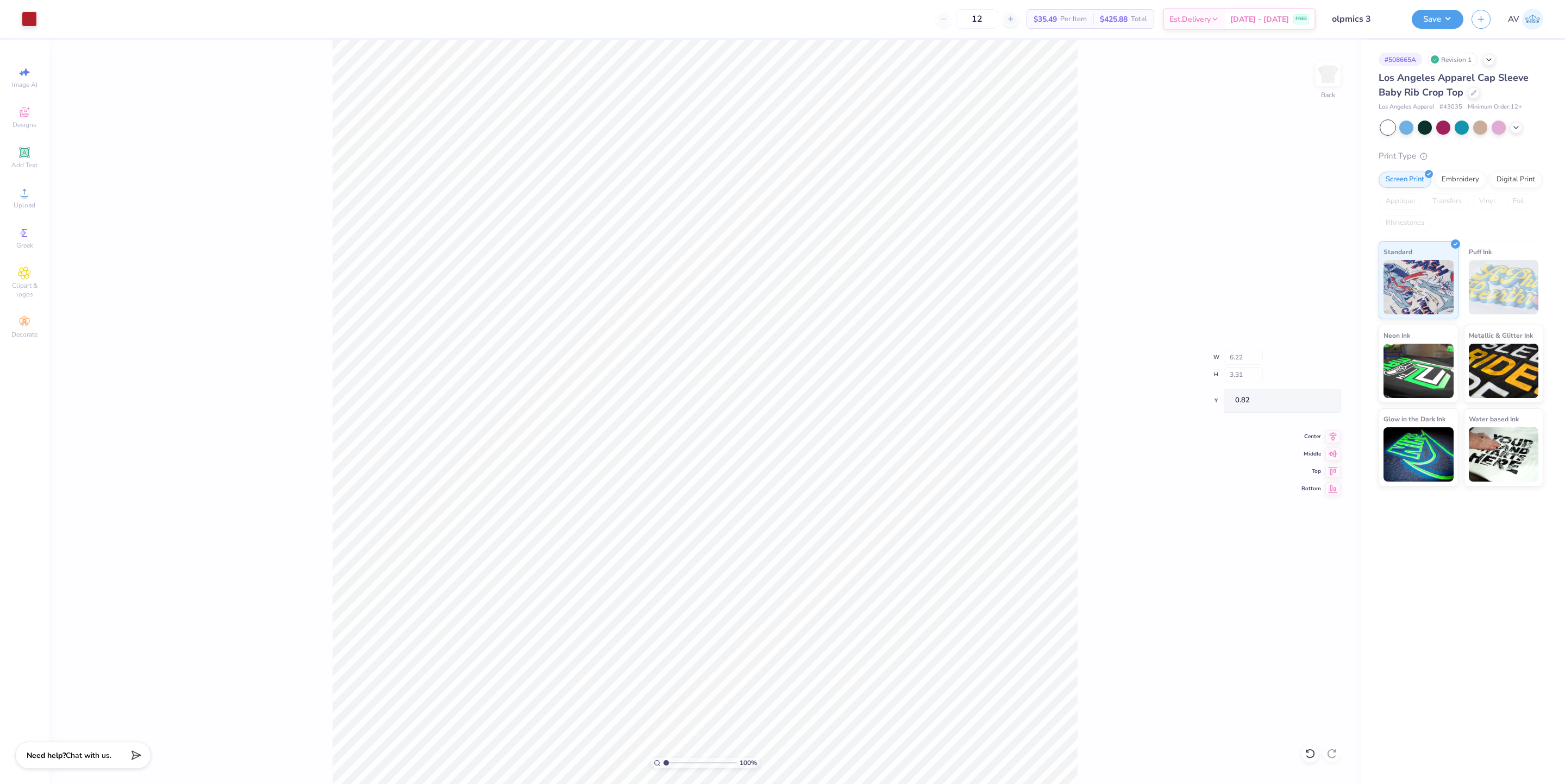
type input "1.13"
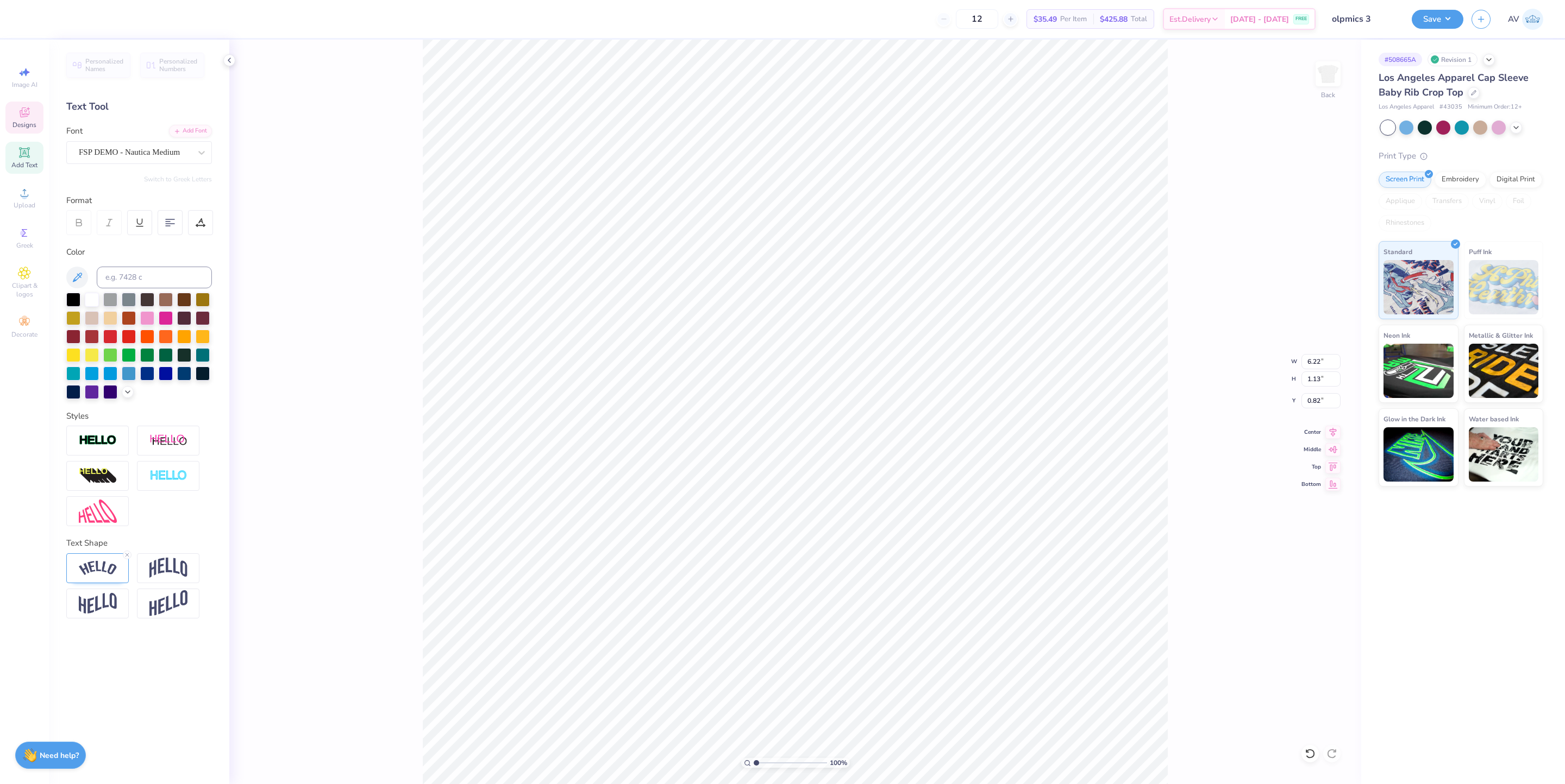
scroll to position [13, 2]
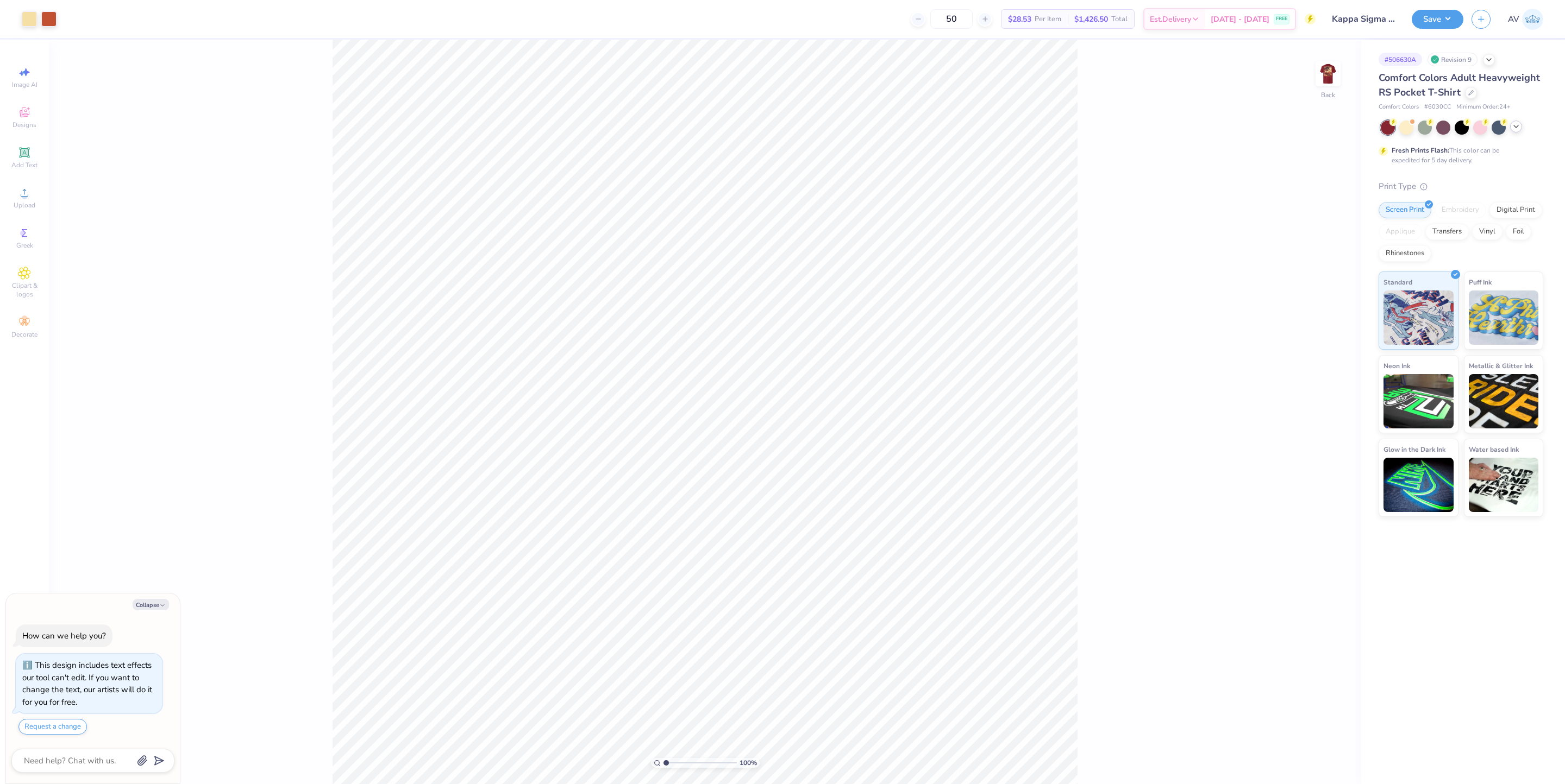
click at [1513, 126] on icon at bounding box center [1516, 126] width 9 height 9
type textarea "x"
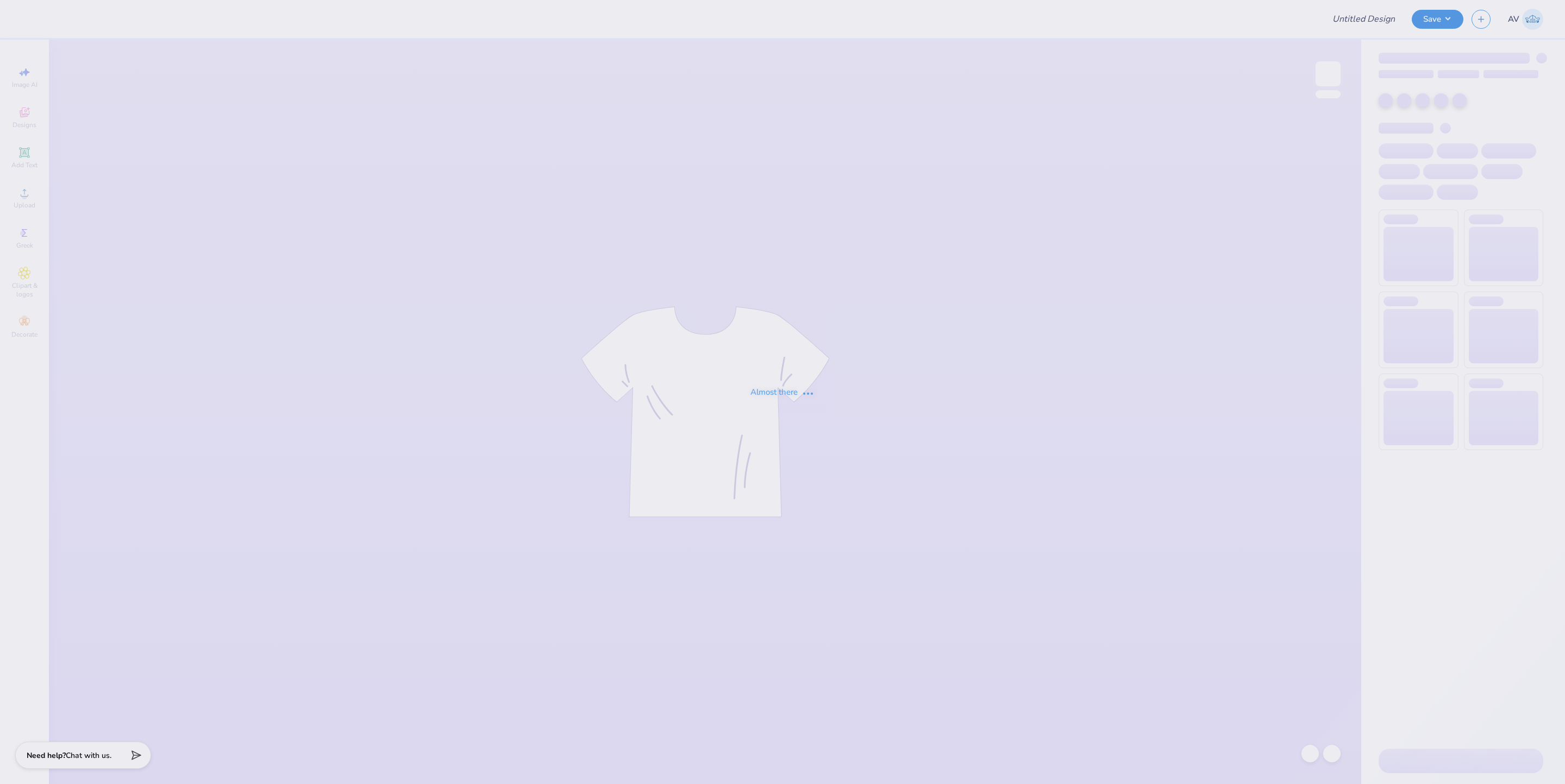
type input "Training: CF Training - Activities 1"
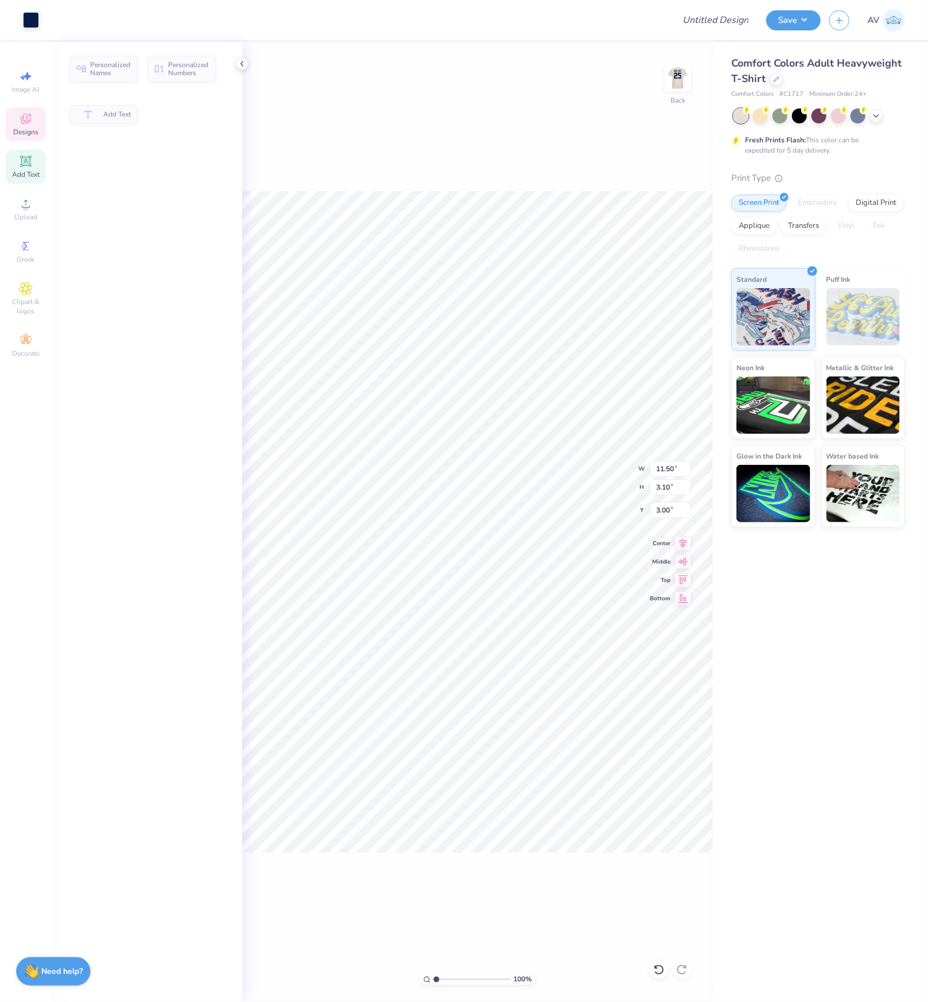
type input "3.10"
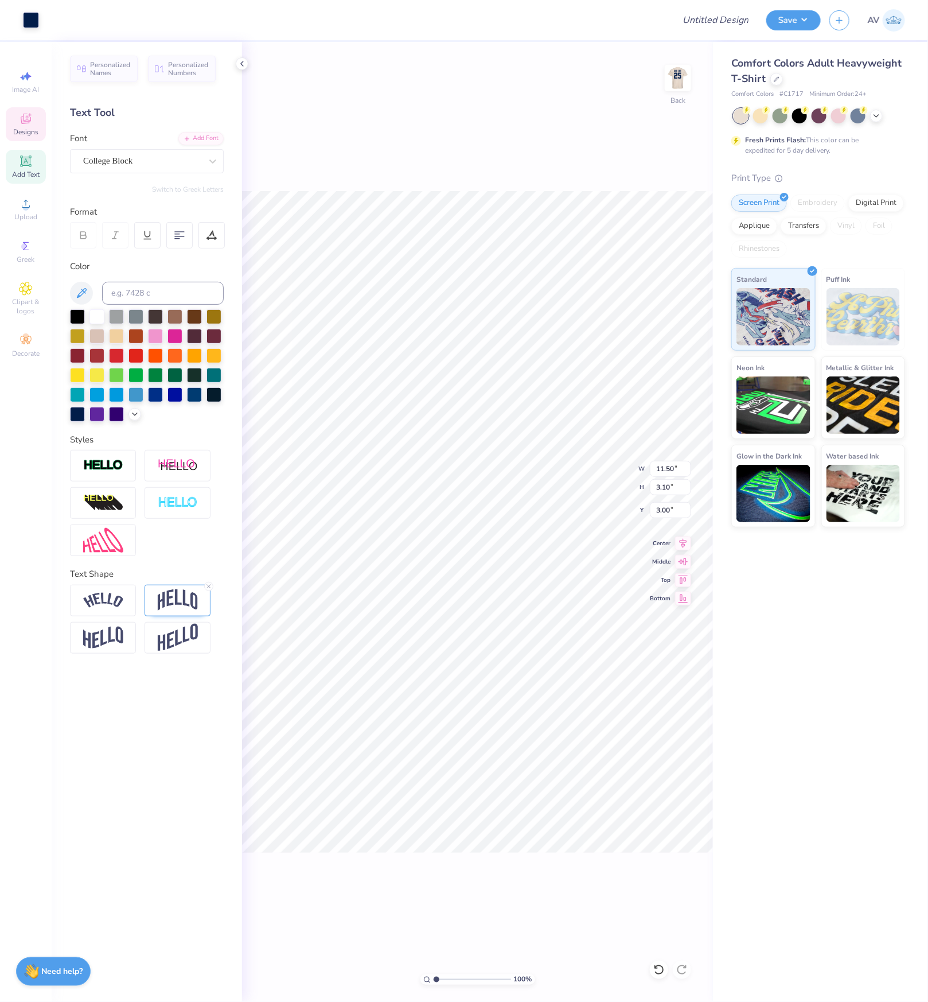
scroll to position [14, 2]
